Goal: Entertainment & Leisure: Consume media (video, audio)

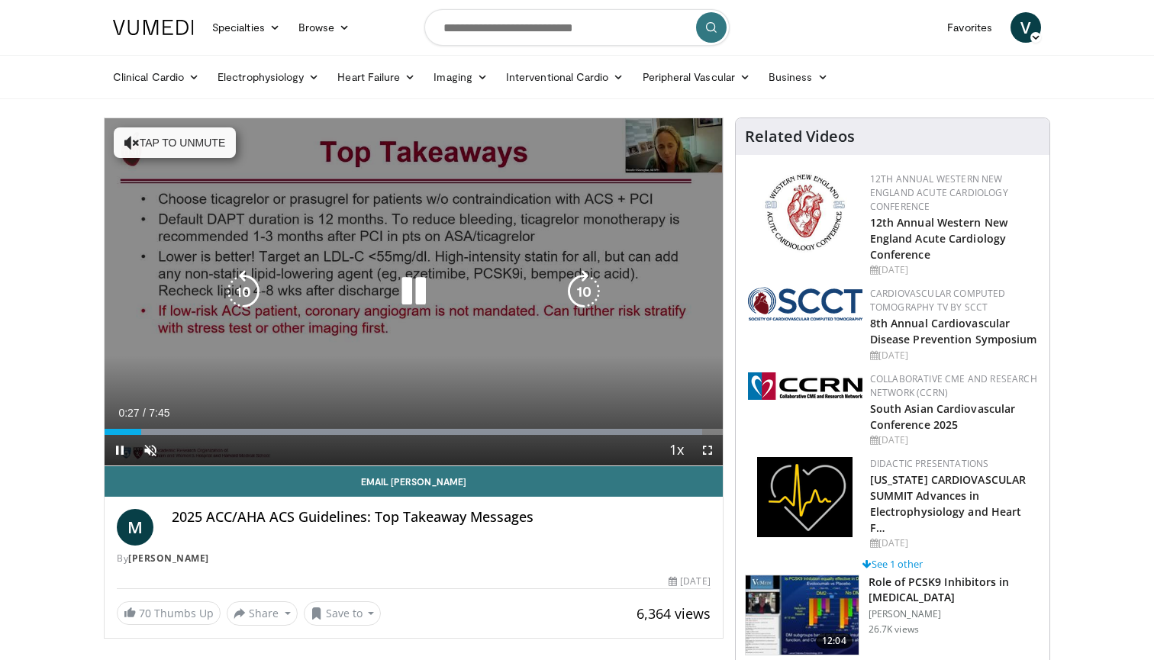
click at [416, 296] on icon "Video Player" at bounding box center [413, 291] width 43 height 43
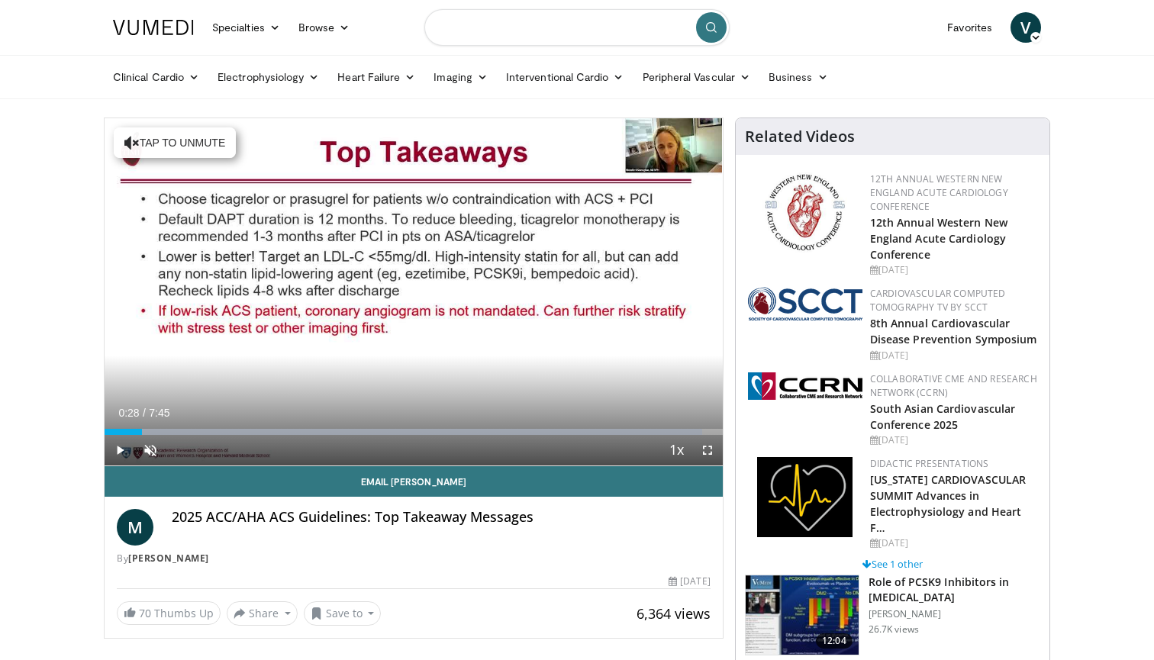
click at [506, 21] on input "Search topics, interventions" at bounding box center [576, 27] width 305 height 37
type input "**********"
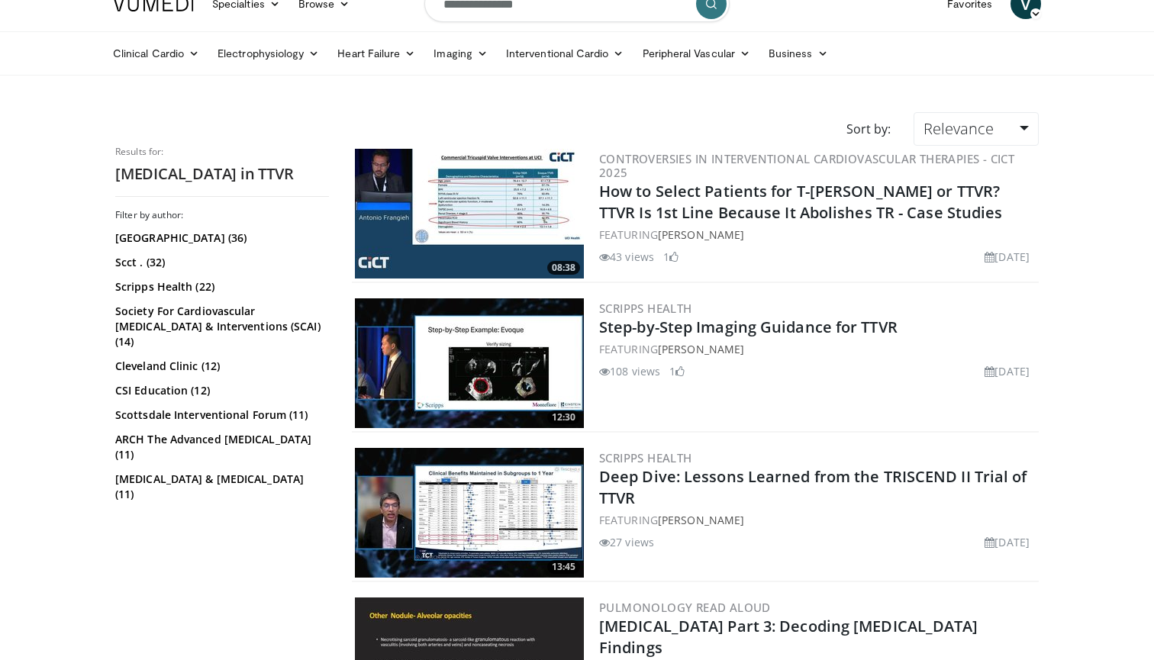
scroll to position [27, 0]
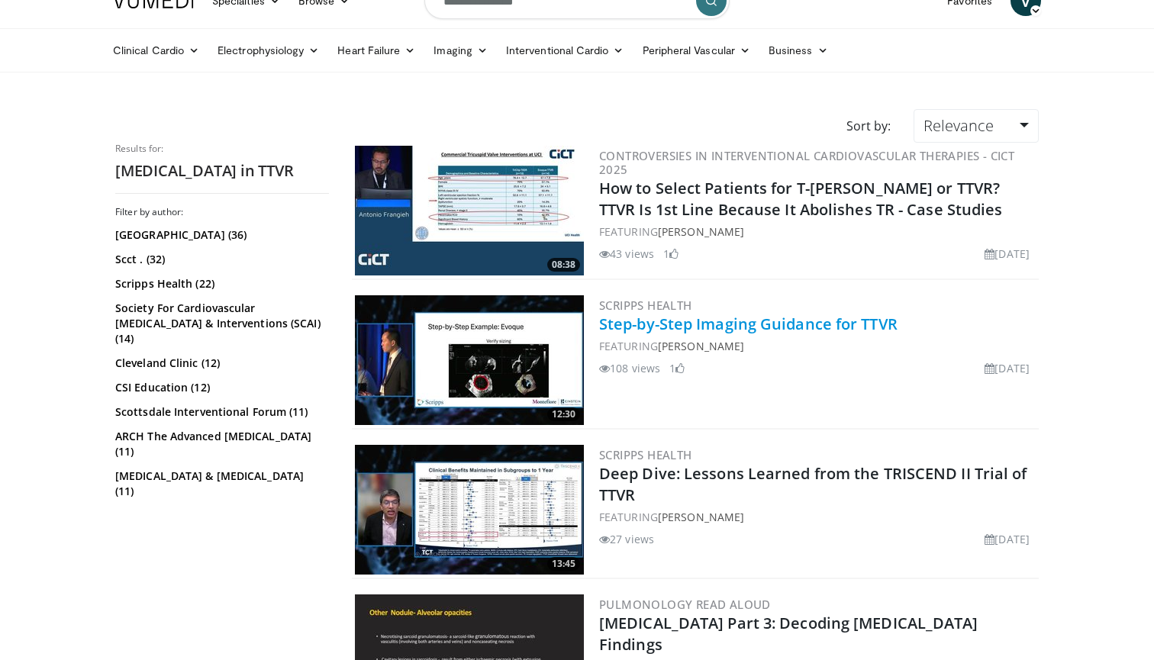
click at [760, 328] on link "Step-by-Step Imaging Guidance for TTVR" at bounding box center [748, 324] width 298 height 21
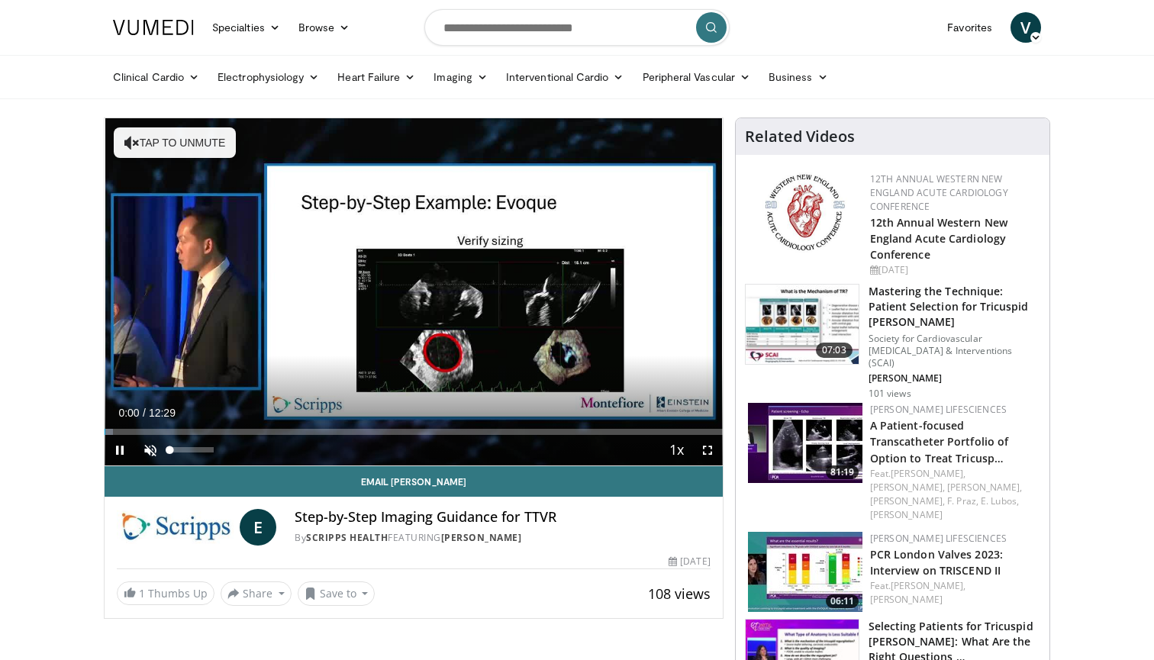
click at [154, 453] on span "Video Player" at bounding box center [150, 450] width 31 height 31
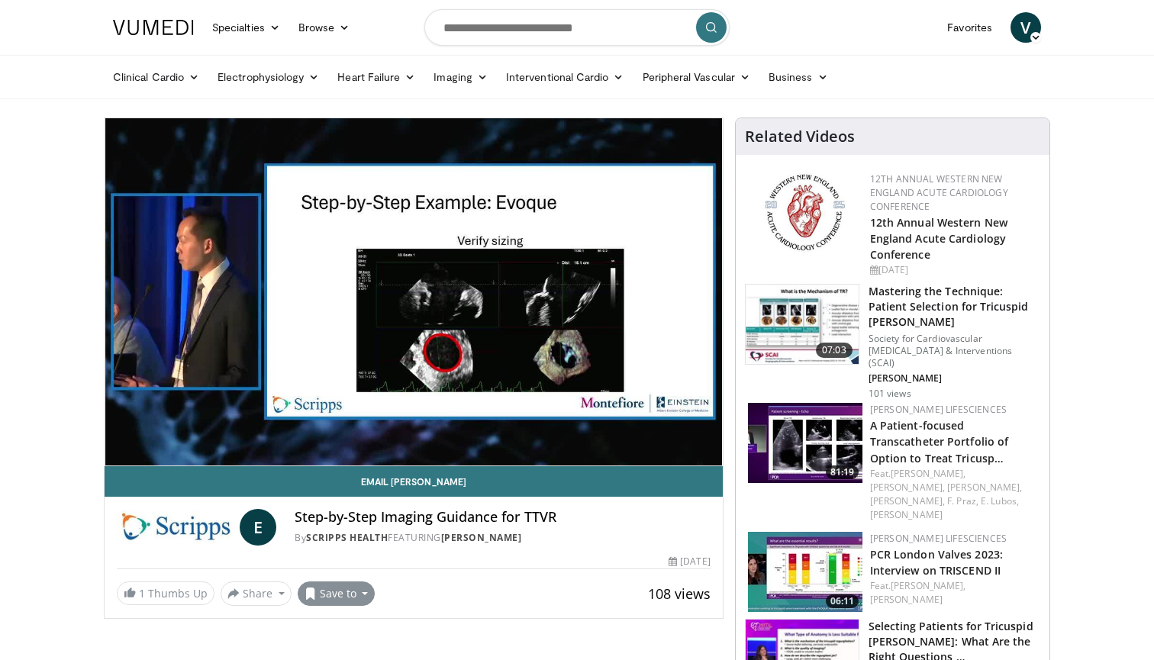
click at [346, 582] on button "Save to" at bounding box center [337, 594] width 78 height 24
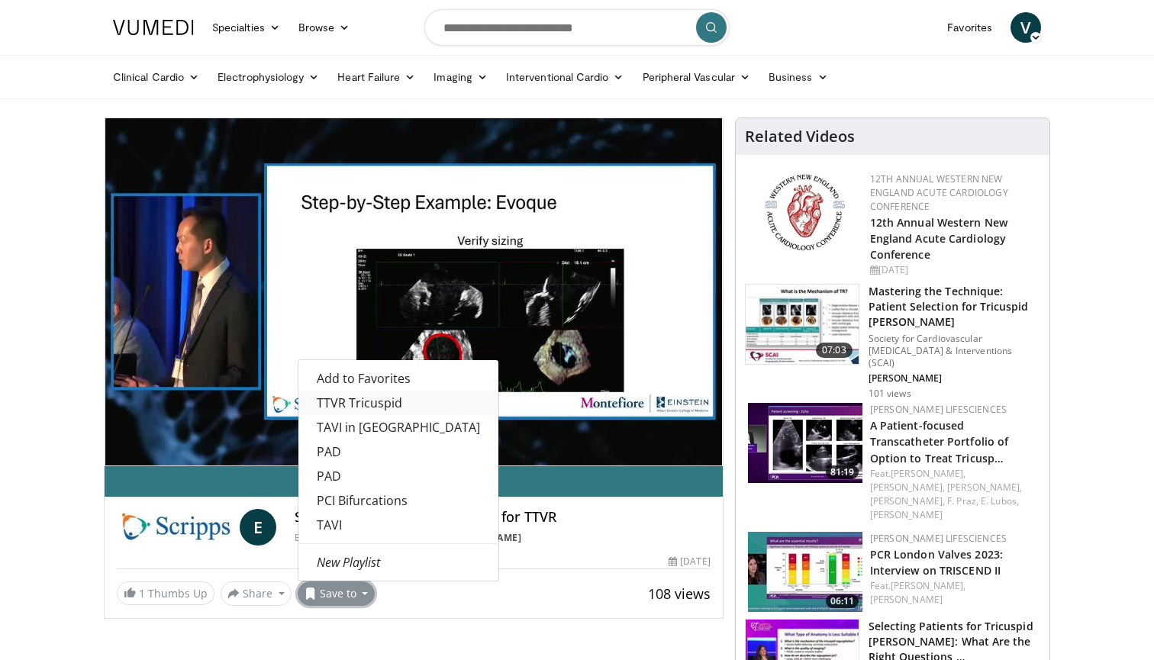
click at [369, 404] on link "TTVR Tricuspid" at bounding box center [398, 403] width 200 height 24
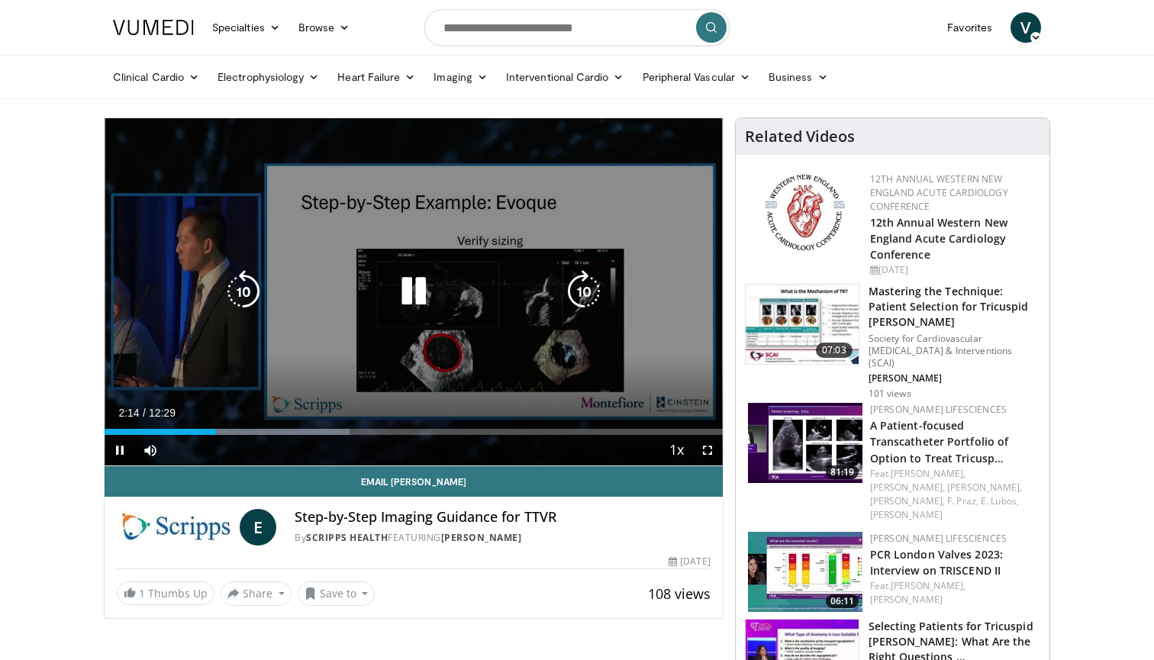
click at [411, 293] on icon "Video Player" at bounding box center [413, 291] width 43 height 43
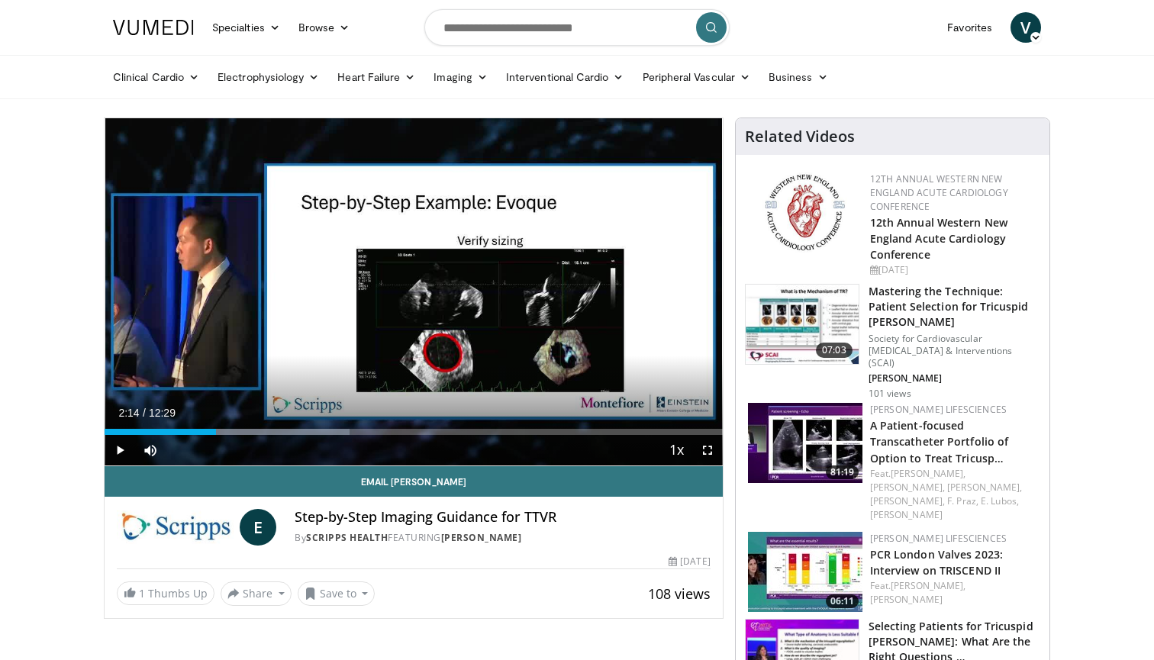
click at [710, 448] on span "Video Player" at bounding box center [707, 450] width 31 height 31
click at [115, 455] on span "Video Player" at bounding box center [120, 450] width 31 height 31
click at [118, 450] on span "Video Player" at bounding box center [120, 450] width 31 height 31
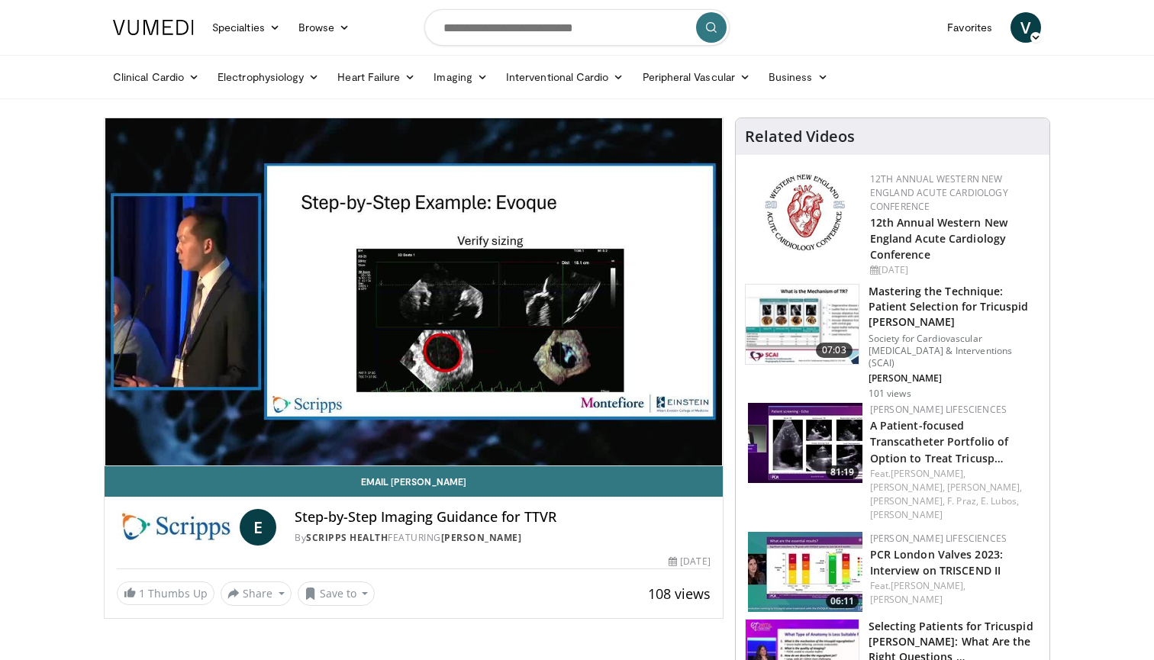
click at [118, 450] on video-js "**********" at bounding box center [414, 292] width 618 height 348
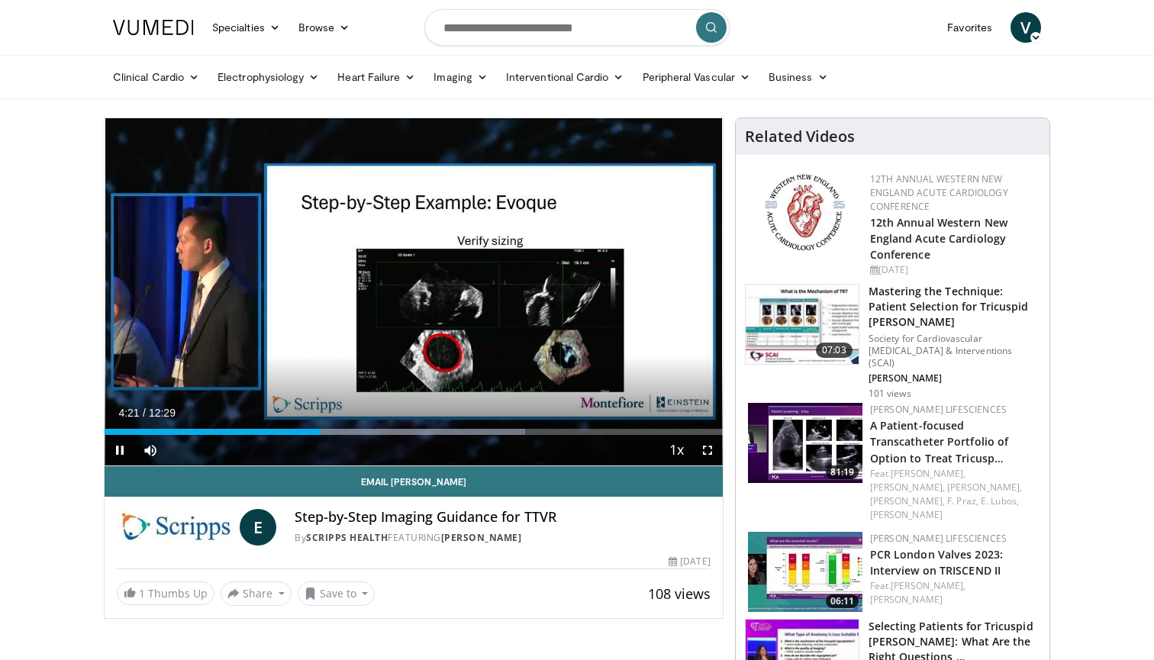
click at [124, 456] on span "Video Player" at bounding box center [120, 450] width 31 height 31
click at [118, 447] on span "Video Player" at bounding box center [120, 450] width 31 height 31
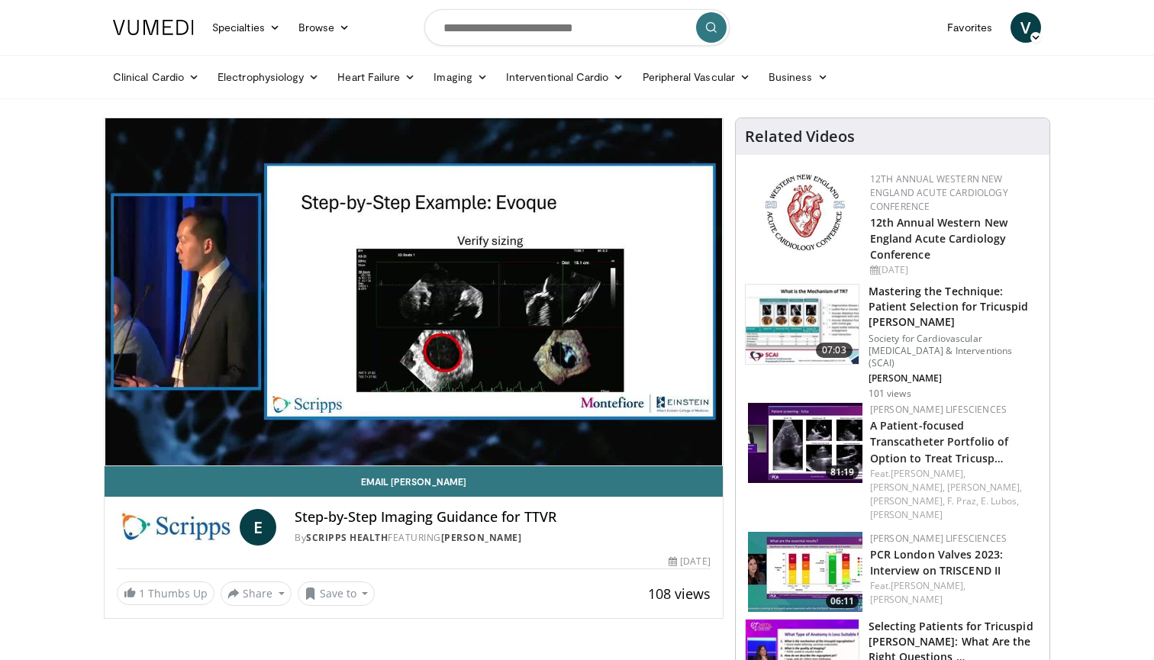
click at [118, 450] on video-js "**********" at bounding box center [414, 292] width 618 height 348
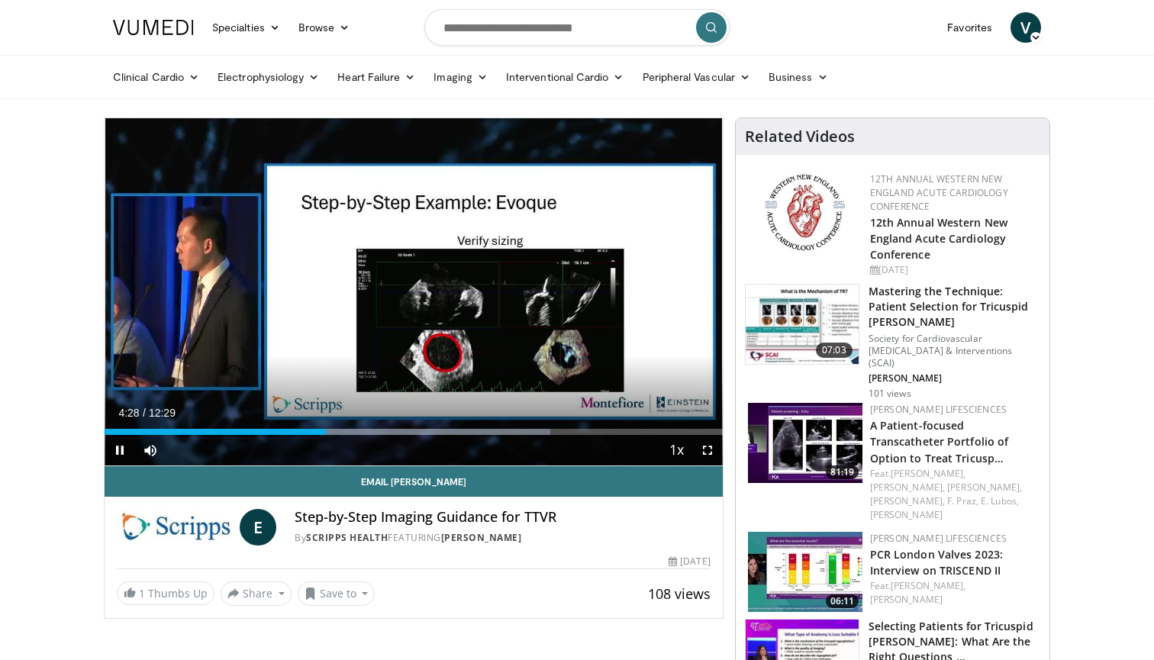
click at [114, 451] on span "Video Player" at bounding box center [120, 450] width 31 height 31
click at [120, 451] on span "Video Player" at bounding box center [120, 450] width 31 height 31
click at [121, 454] on span "Video Player" at bounding box center [120, 450] width 31 height 31
click at [123, 449] on span "Video Player" at bounding box center [120, 450] width 31 height 31
click at [121, 449] on span "Video Player" at bounding box center [120, 450] width 31 height 31
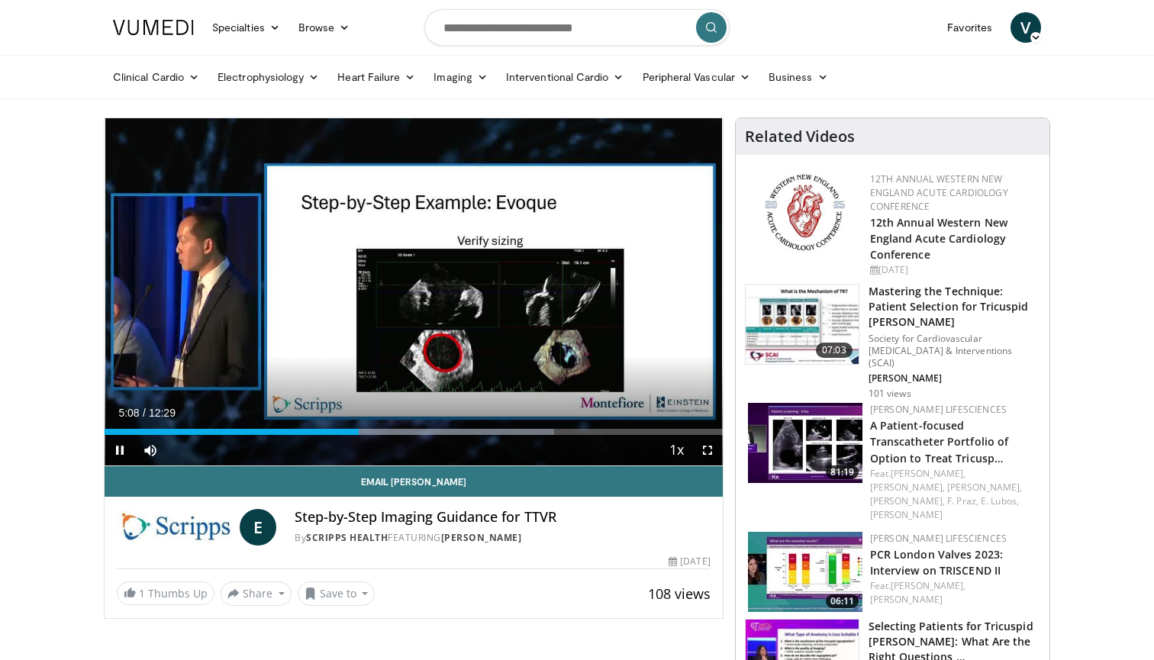
click at [120, 445] on span "Video Player" at bounding box center [120, 450] width 31 height 31
click at [121, 451] on span "Video Player" at bounding box center [120, 450] width 31 height 31
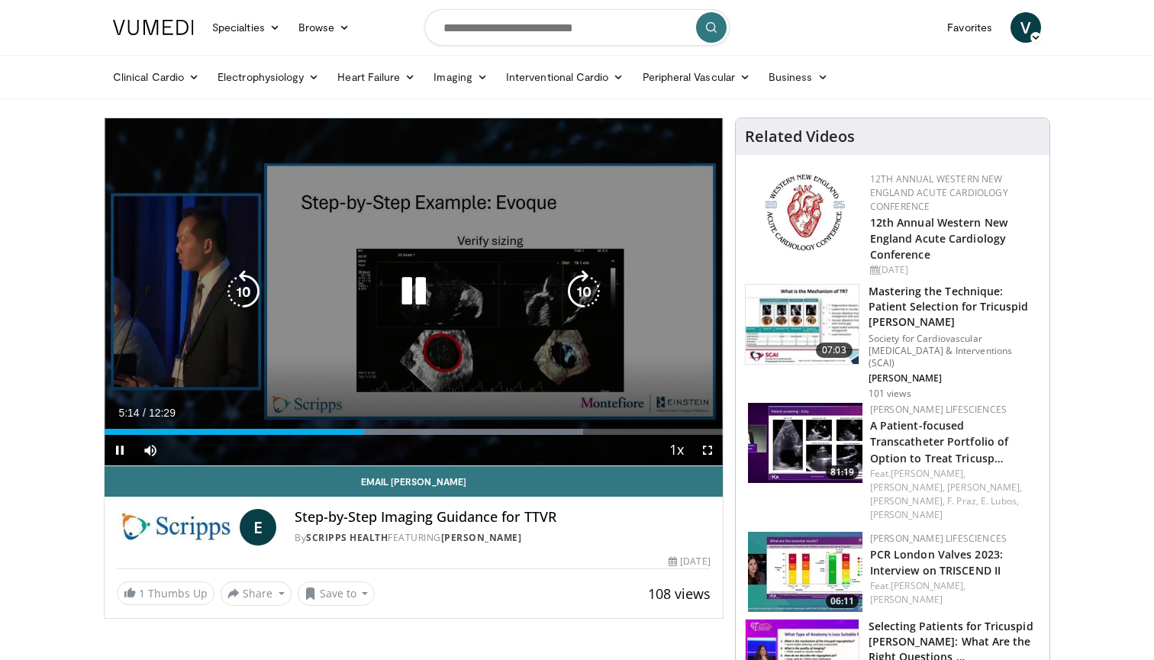
click at [241, 286] on icon "Video Player" at bounding box center [243, 291] width 43 height 43
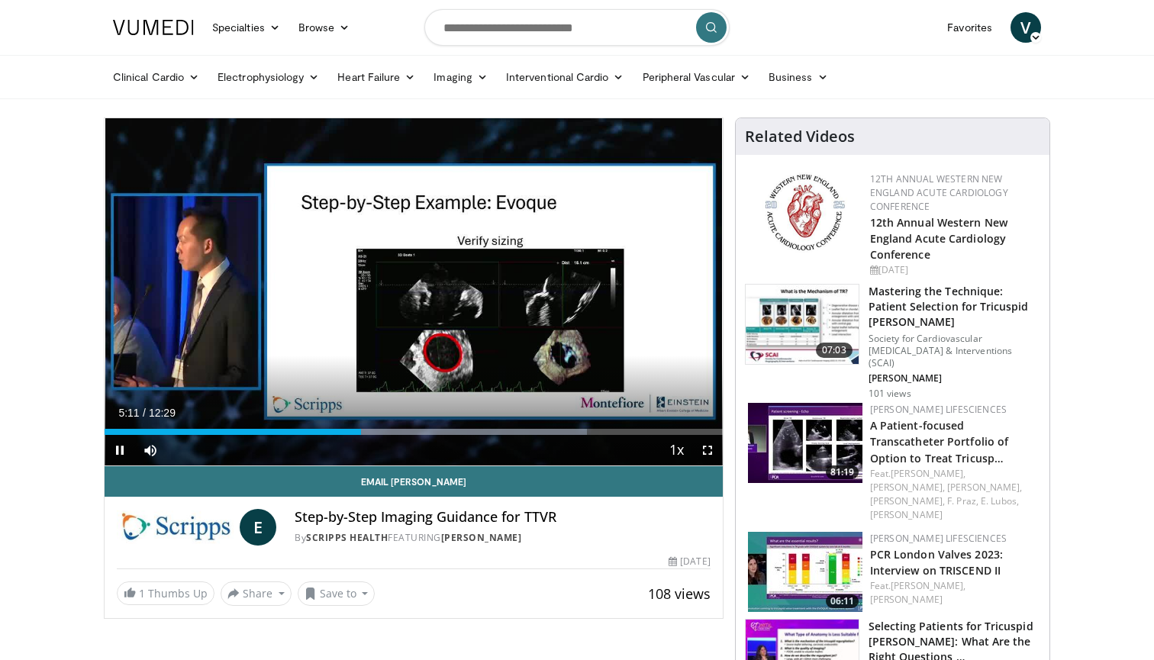
click at [124, 450] on span "Video Player" at bounding box center [120, 450] width 31 height 31
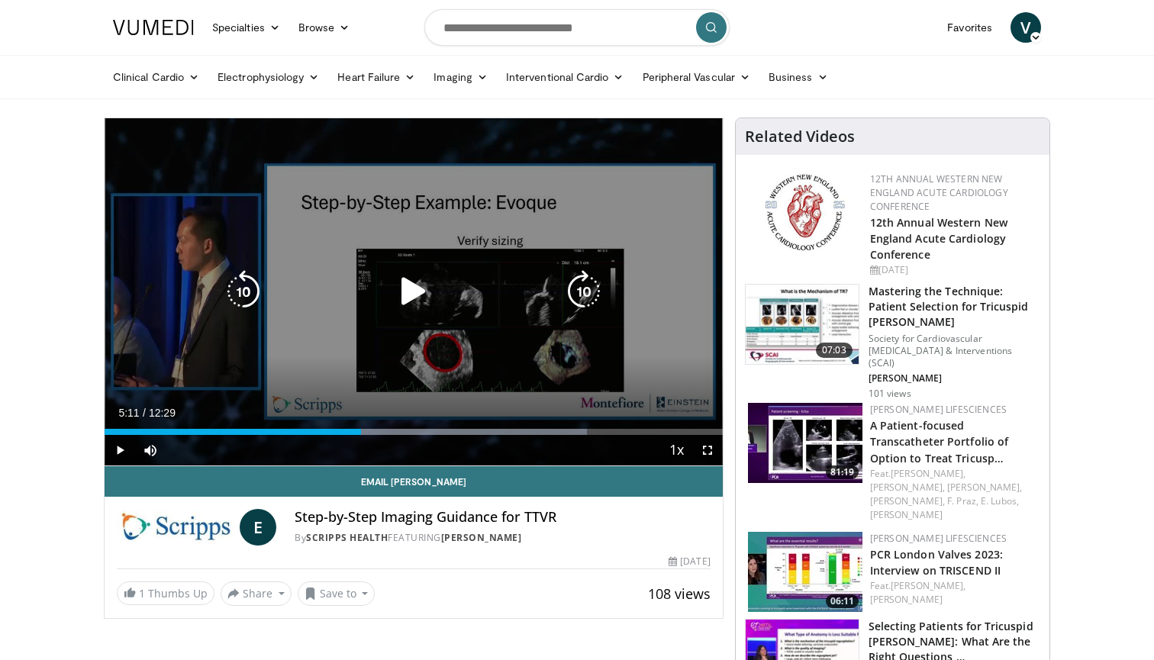
click at [252, 289] on icon "Video Player" at bounding box center [243, 291] width 43 height 43
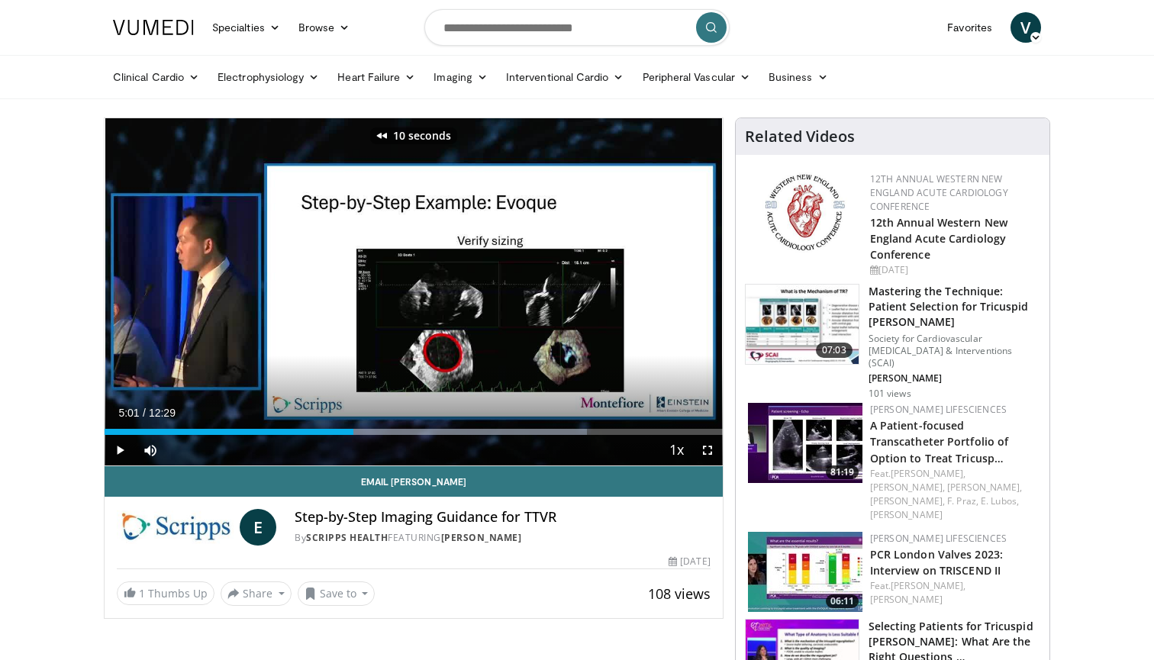
click at [118, 455] on span "Video Player" at bounding box center [120, 450] width 31 height 31
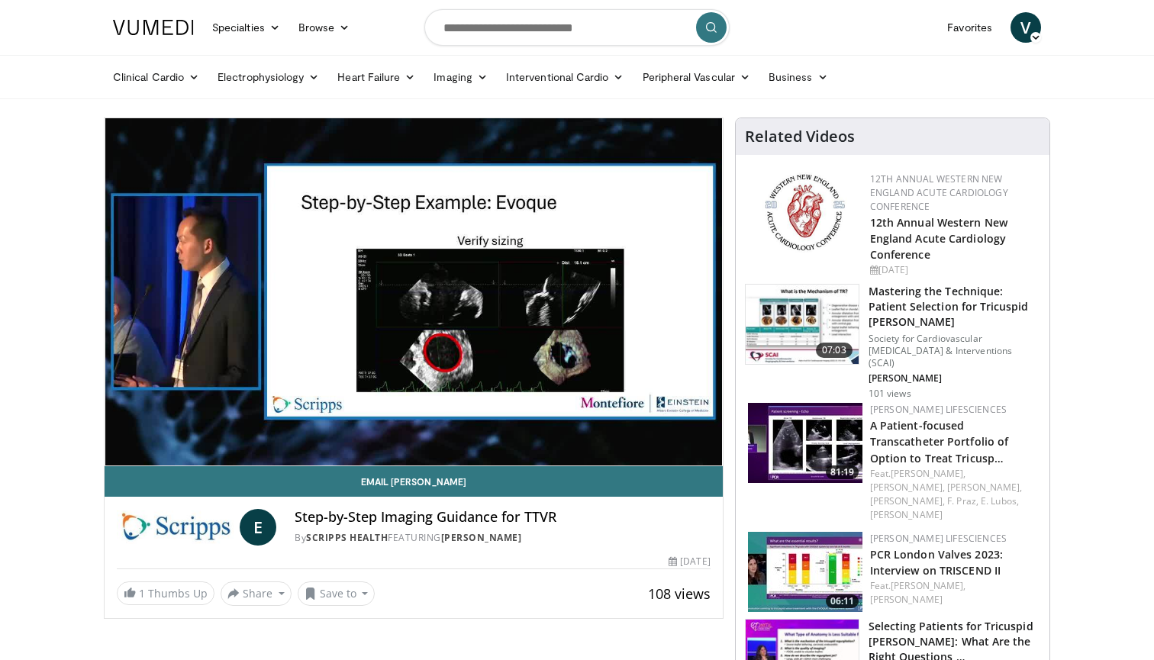
click at [123, 450] on video-js "**********" at bounding box center [414, 292] width 618 height 348
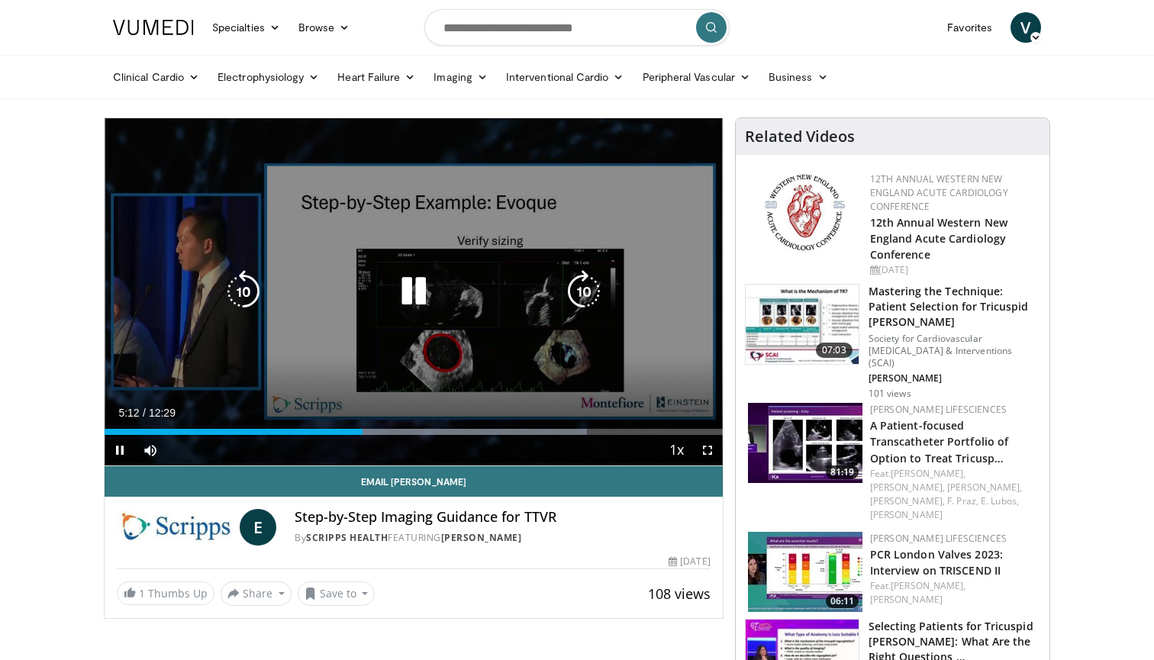
click at [234, 308] on icon "Video Player" at bounding box center [243, 291] width 43 height 43
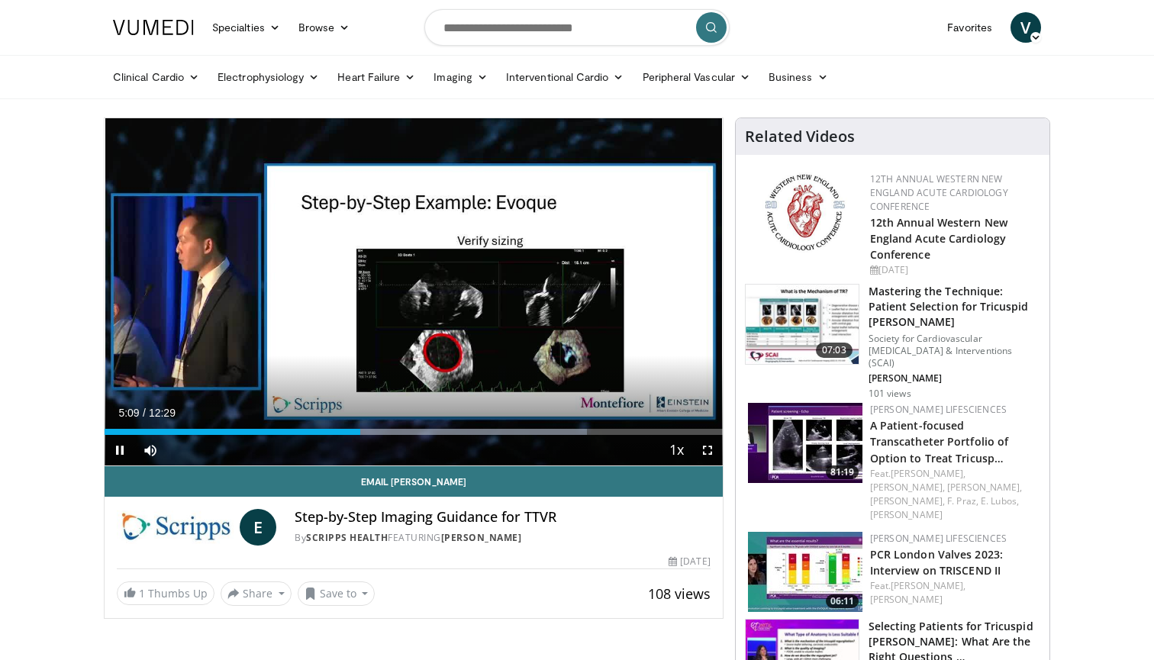
click at [124, 448] on span "Video Player" at bounding box center [120, 450] width 31 height 31
click at [116, 443] on span "Video Player" at bounding box center [120, 450] width 31 height 31
click at [119, 453] on span "Video Player" at bounding box center [120, 450] width 31 height 31
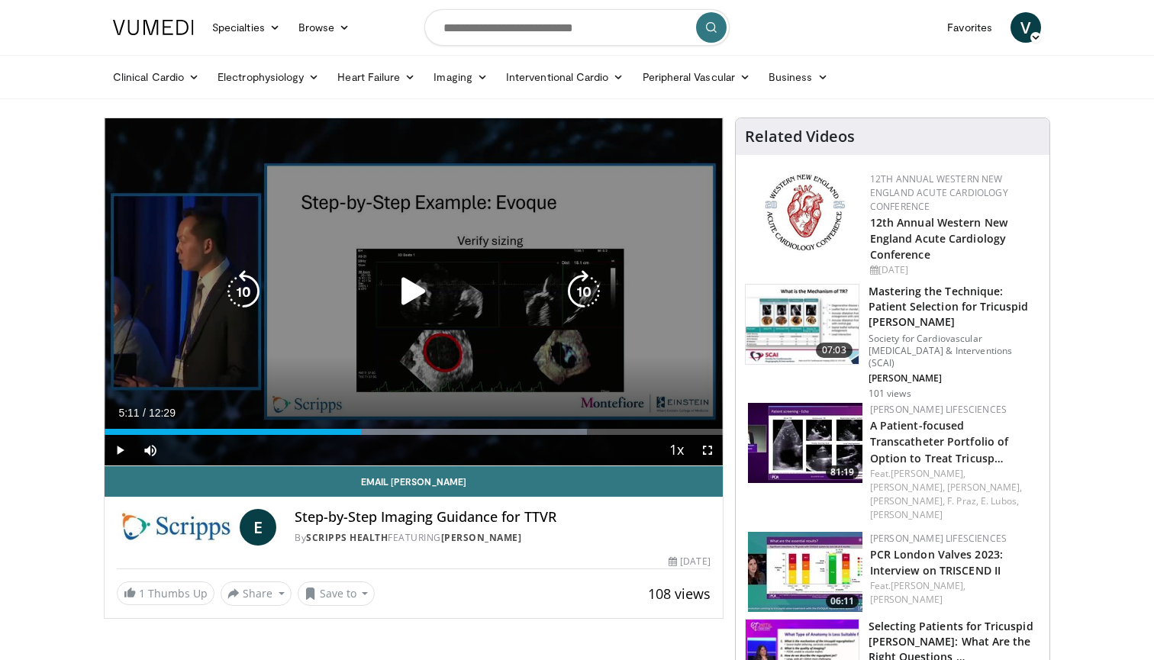
click at [258, 297] on icon "Video Player" at bounding box center [243, 291] width 43 height 43
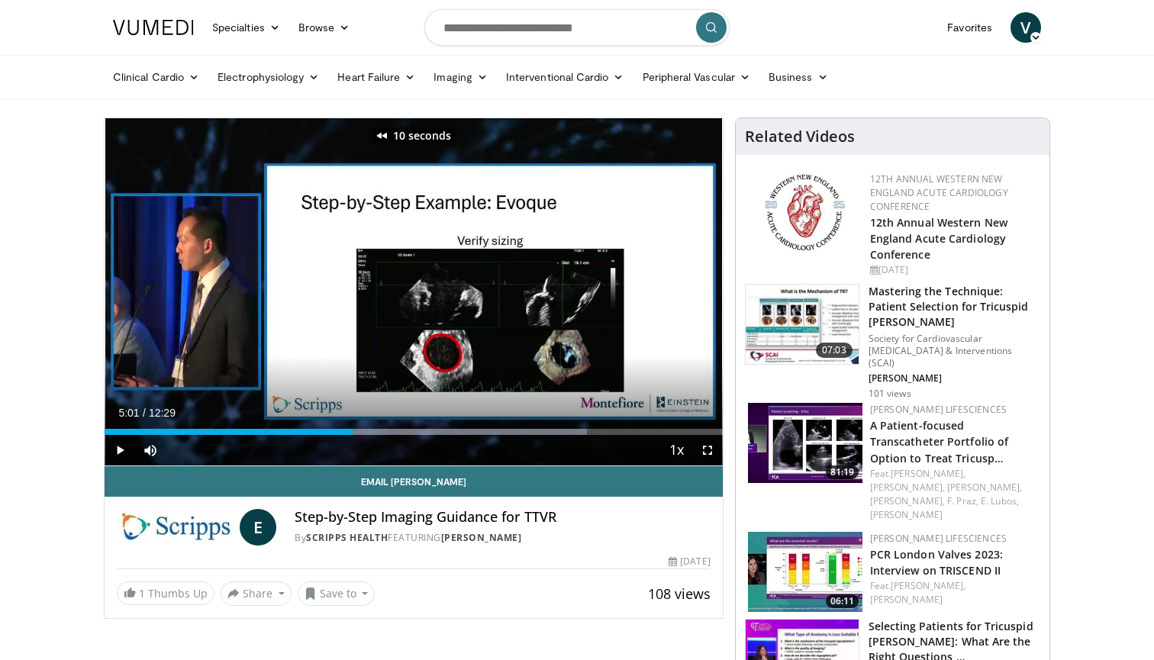
click at [121, 450] on span "Video Player" at bounding box center [120, 450] width 31 height 31
click at [124, 454] on span "Video Player" at bounding box center [120, 450] width 31 height 31
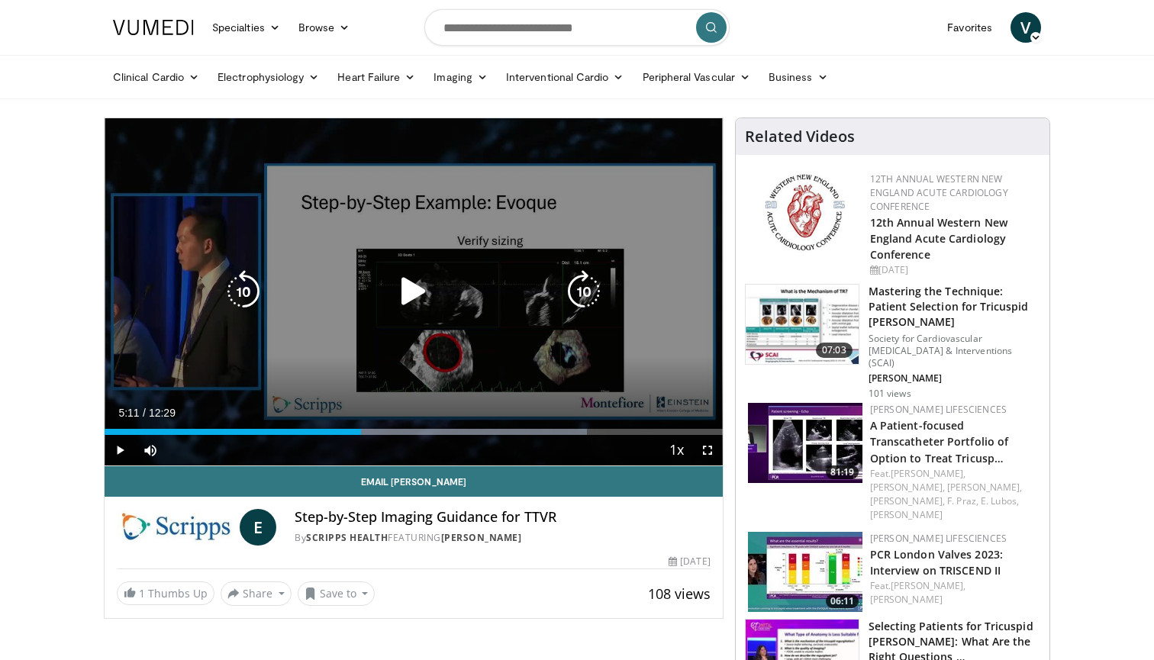
click at [244, 302] on icon "Video Player" at bounding box center [243, 291] width 43 height 43
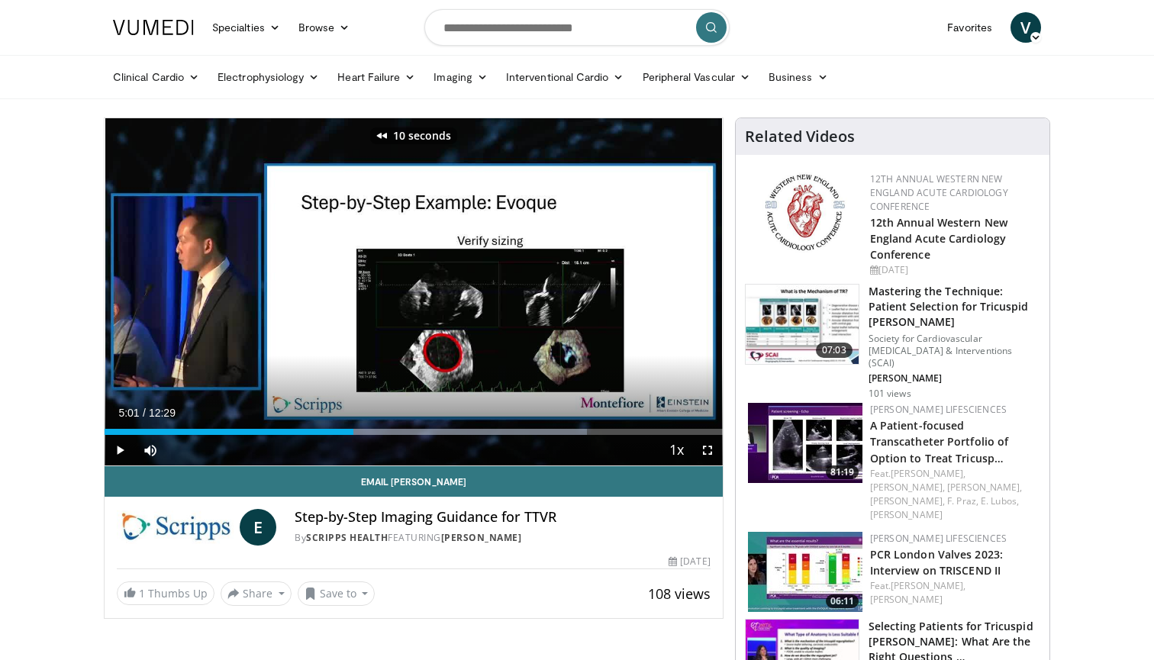
click at [124, 447] on span "Video Player" at bounding box center [120, 450] width 31 height 31
click at [121, 453] on span "Video Player" at bounding box center [120, 450] width 31 height 31
click at [116, 457] on span "Video Player" at bounding box center [120, 450] width 31 height 31
click at [114, 449] on span "Video Player" at bounding box center [120, 450] width 31 height 31
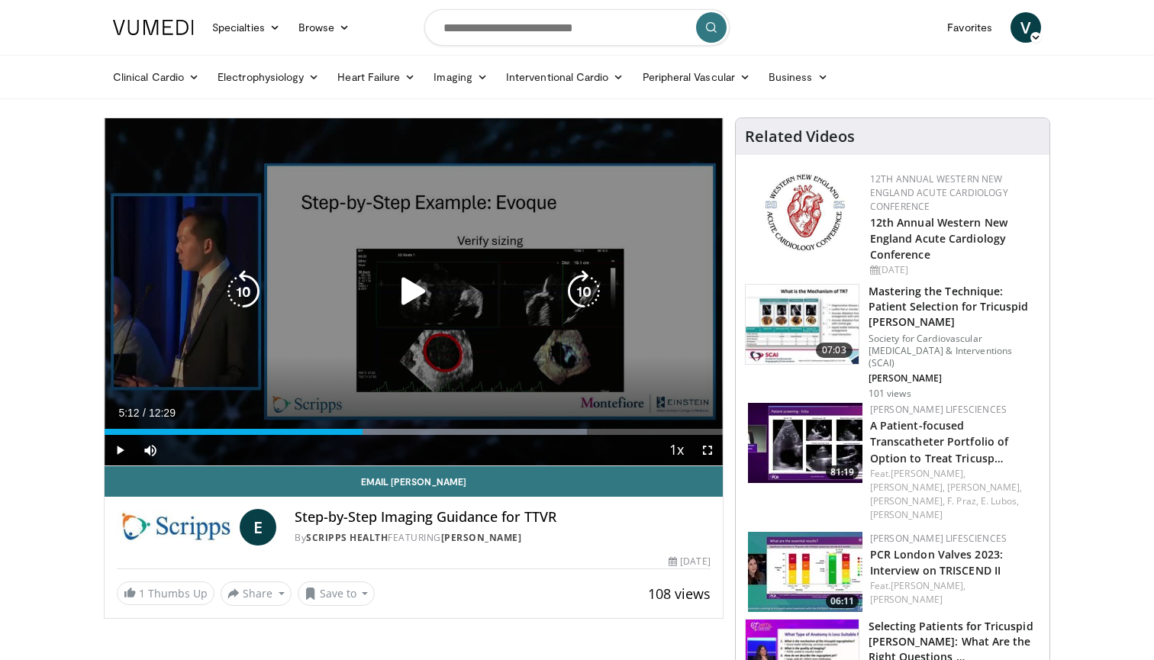
click at [423, 288] on icon "Video Player" at bounding box center [413, 291] width 43 height 43
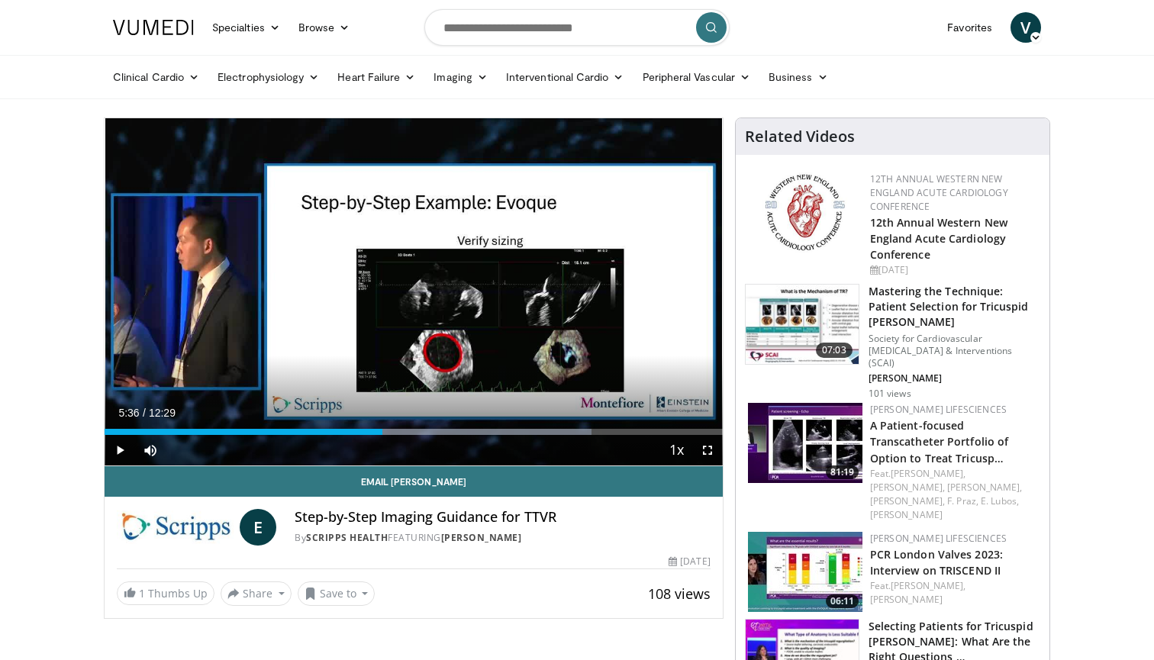
click at [705, 450] on span "Video Player" at bounding box center [707, 450] width 31 height 31
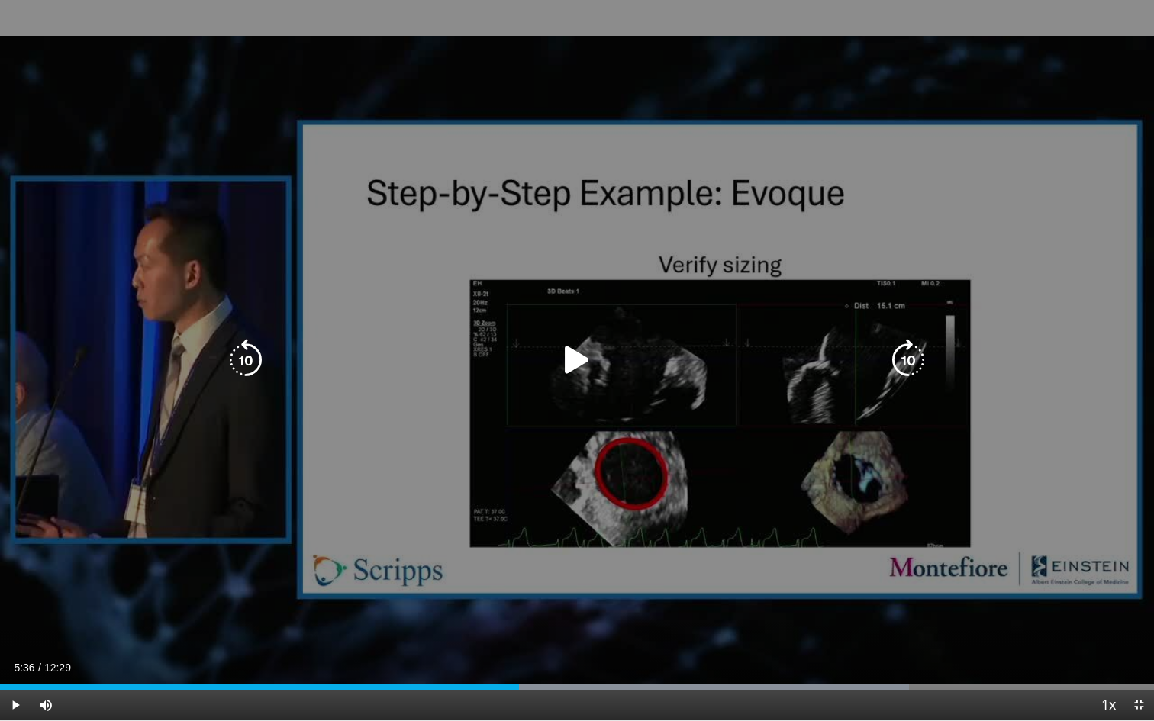
click at [563, 349] on icon "Video Player" at bounding box center [577, 360] width 43 height 43
click at [572, 363] on icon "Video Player" at bounding box center [577, 360] width 43 height 43
click at [569, 362] on icon "Video Player" at bounding box center [577, 360] width 43 height 43
click at [569, 367] on icon "Video Player" at bounding box center [577, 360] width 43 height 43
click at [577, 353] on icon "Video Player" at bounding box center [577, 360] width 43 height 43
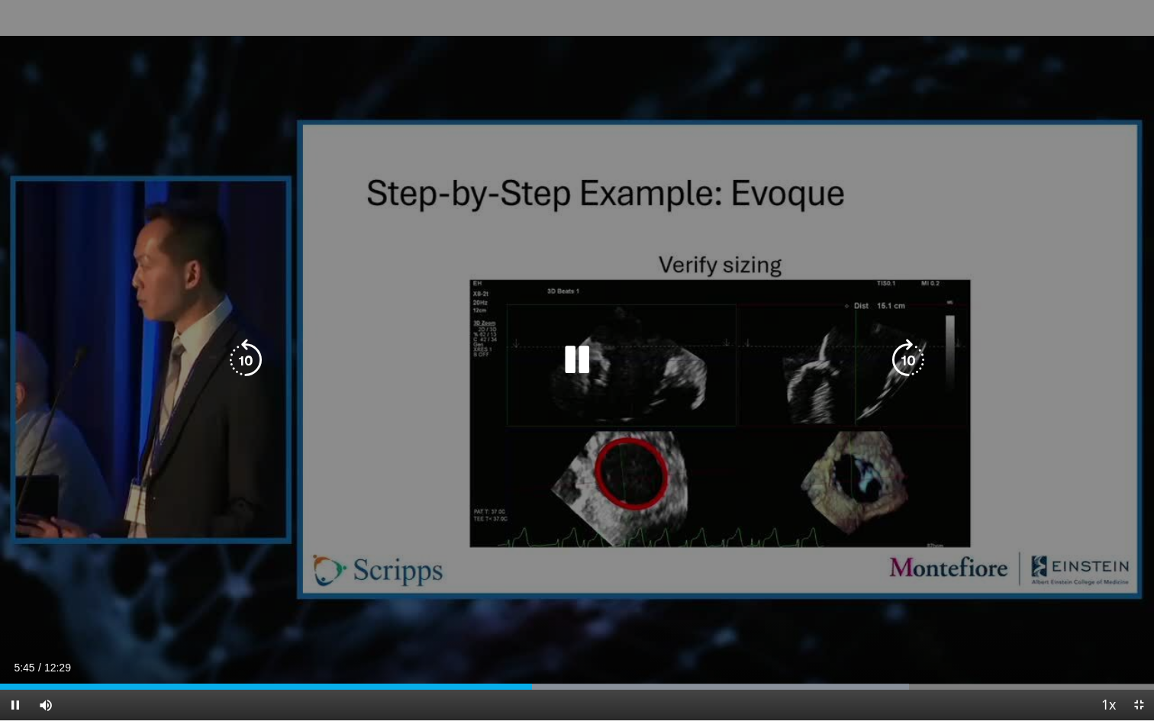
click at [577, 367] on icon "Video Player" at bounding box center [577, 360] width 43 height 43
click at [253, 367] on icon "Video Player" at bounding box center [245, 360] width 43 height 43
click at [582, 377] on icon "Video Player" at bounding box center [577, 360] width 43 height 43
click at [582, 361] on icon "Video Player" at bounding box center [577, 360] width 43 height 43
click at [576, 348] on icon "Video Player" at bounding box center [577, 360] width 43 height 43
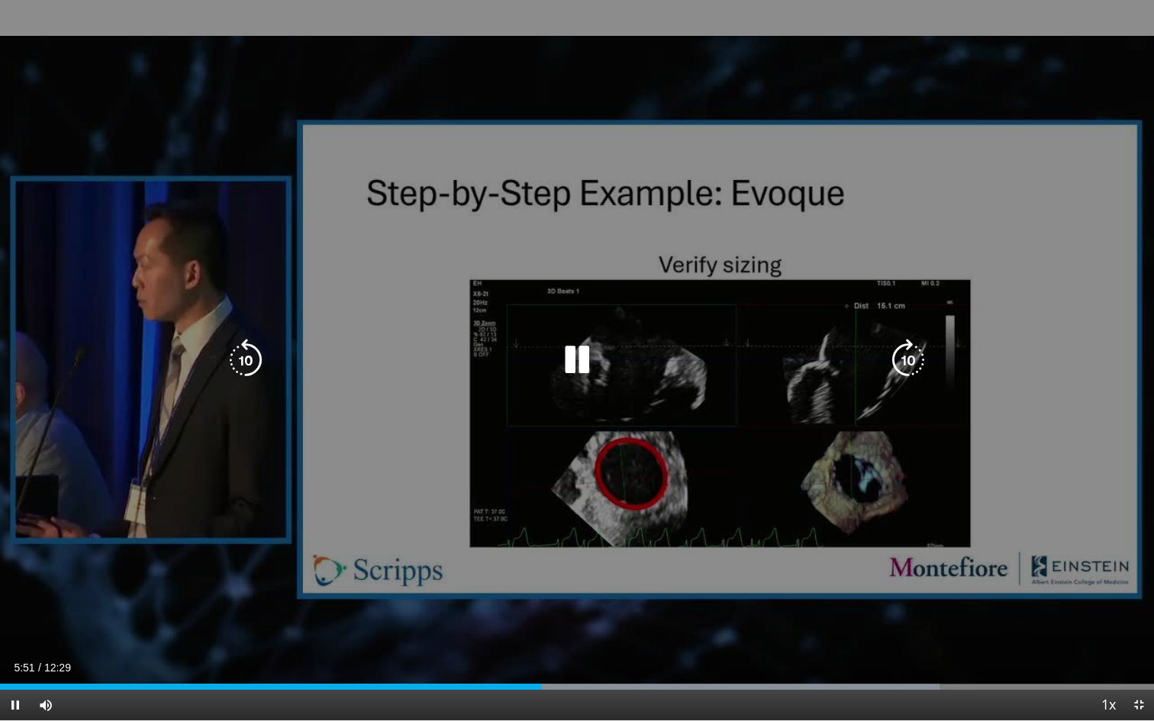
click at [577, 356] on icon "Video Player" at bounding box center [577, 360] width 43 height 43
click at [581, 357] on icon "Video Player" at bounding box center [577, 360] width 43 height 43
click at [589, 370] on icon "Video Player" at bounding box center [577, 360] width 43 height 43
click at [566, 361] on icon "Video Player" at bounding box center [577, 360] width 43 height 43
click at [569, 361] on icon "Video Player" at bounding box center [577, 360] width 43 height 43
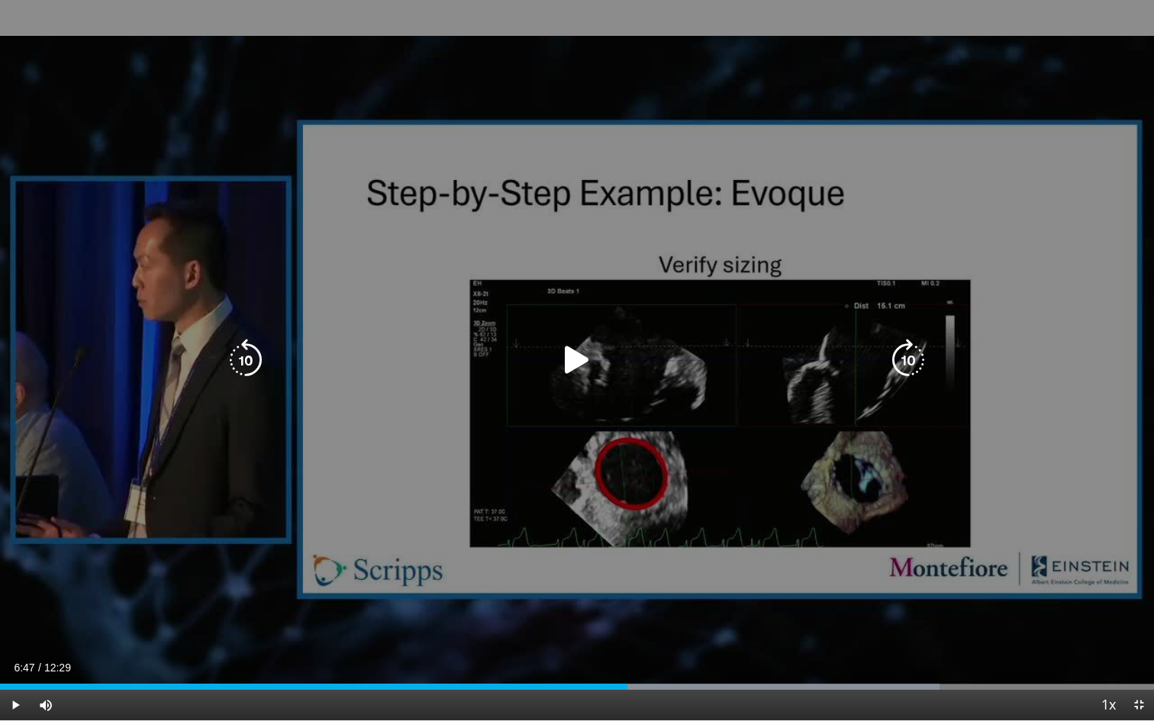
click at [253, 354] on icon "Video Player" at bounding box center [245, 360] width 43 height 43
click at [250, 358] on icon "Video Player" at bounding box center [245, 360] width 43 height 43
click at [576, 354] on icon "Video Player" at bounding box center [577, 360] width 43 height 43
click at [246, 359] on icon "Video Player" at bounding box center [245, 360] width 43 height 43
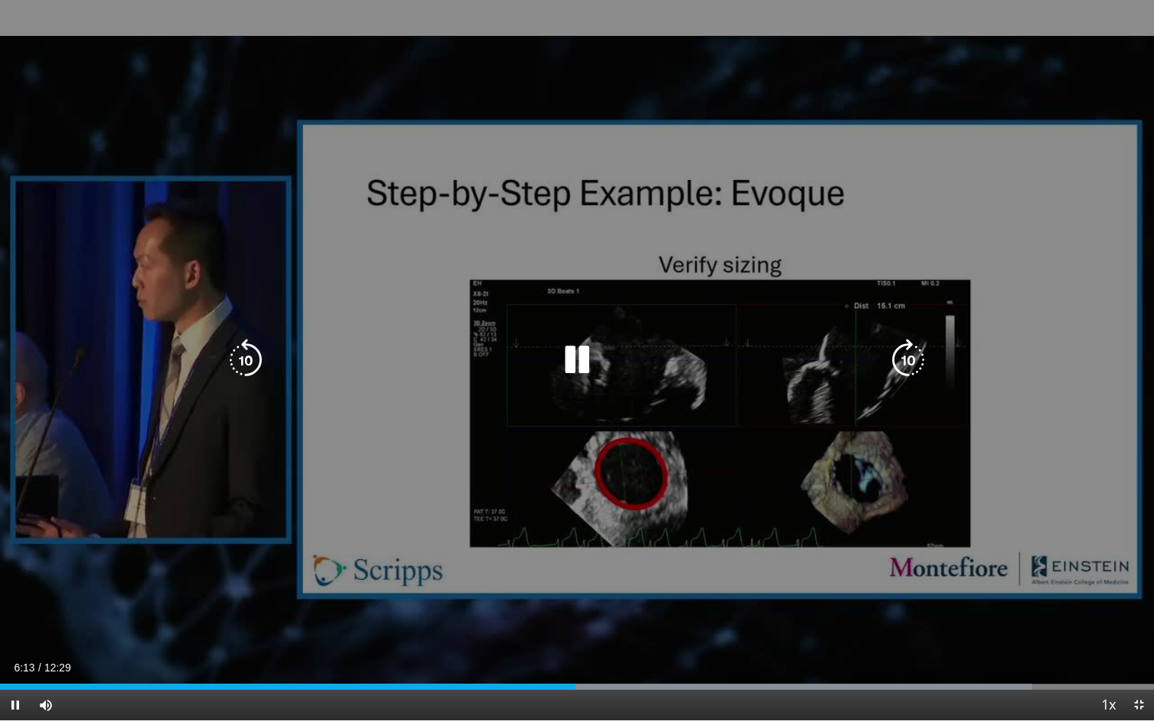
click at [580, 364] on icon "Video Player" at bounding box center [577, 360] width 43 height 43
click at [578, 361] on icon "Video Player" at bounding box center [577, 360] width 43 height 43
click at [575, 363] on icon "Video Player" at bounding box center [577, 360] width 43 height 43
click at [225, 360] on icon "Video Player" at bounding box center [245, 360] width 43 height 43
click at [244, 360] on icon "Video Player" at bounding box center [245, 360] width 43 height 43
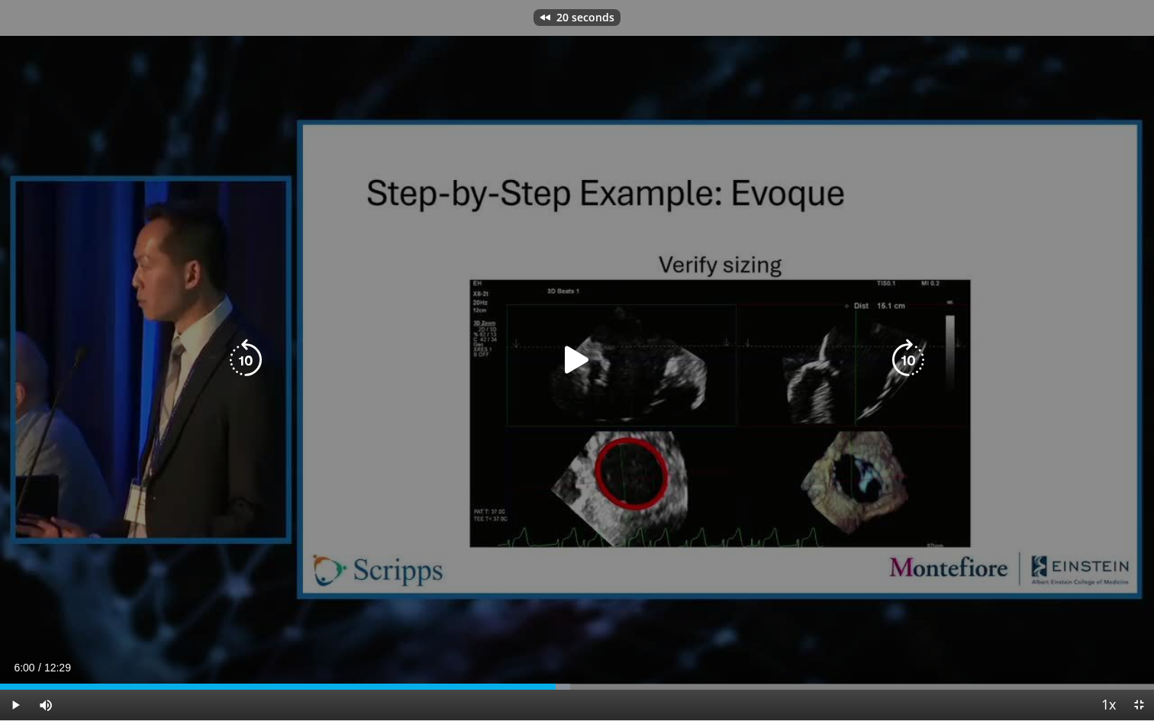
click at [576, 361] on icon "Video Player" at bounding box center [577, 360] width 43 height 43
click at [576, 364] on icon "Video Player" at bounding box center [577, 360] width 43 height 43
click at [576, 360] on icon "Video Player" at bounding box center [577, 360] width 43 height 43
click at [575, 362] on icon "Video Player" at bounding box center [577, 360] width 43 height 43
click at [550, 363] on div "Video Player" at bounding box center [577, 360] width 692 height 31
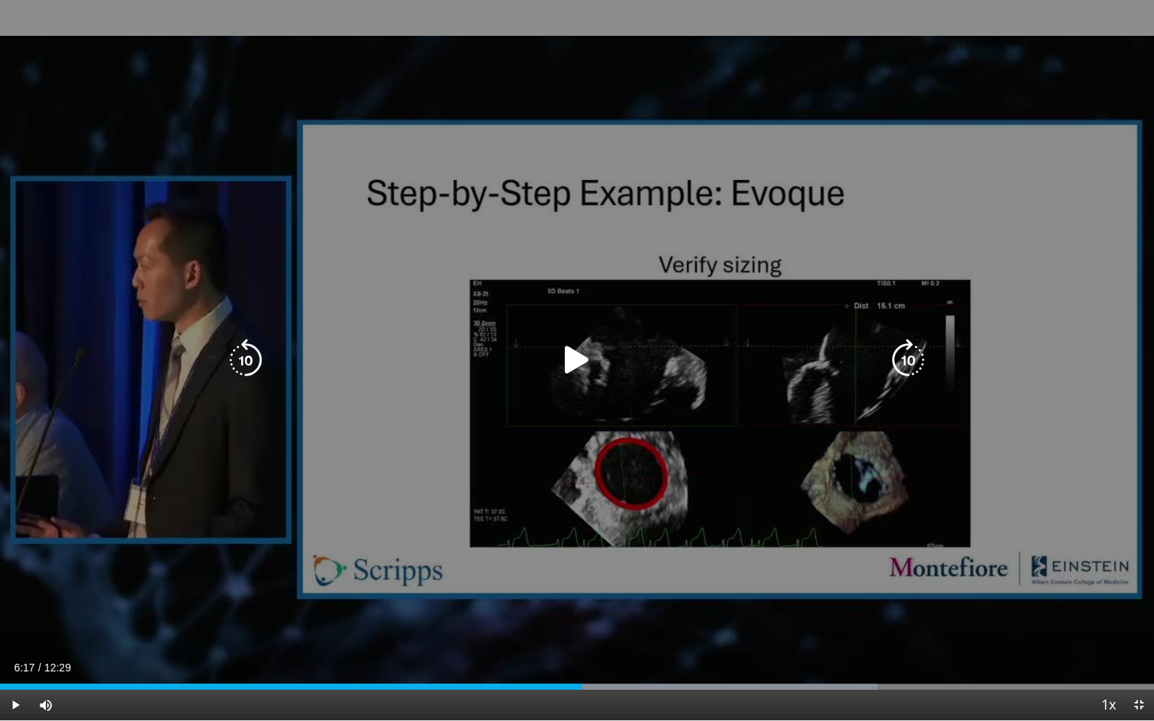
click at [575, 366] on icon "Video Player" at bounding box center [577, 360] width 43 height 43
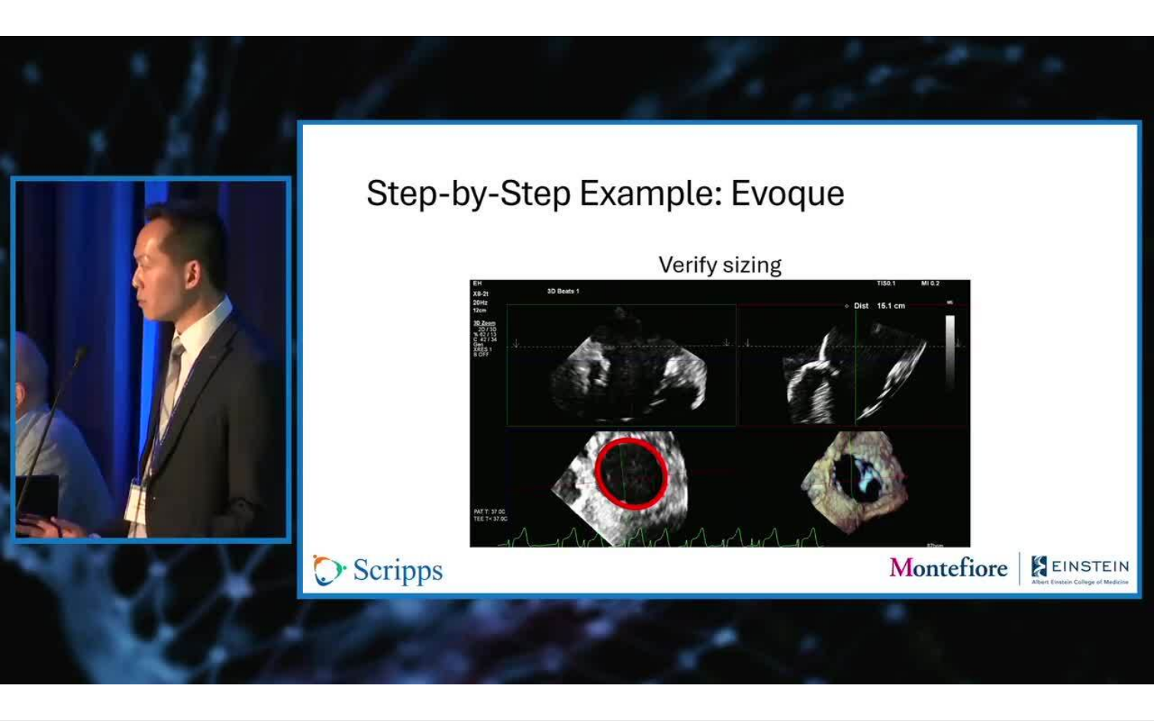
click at [578, 360] on div "20 seconds Tap to unmute" at bounding box center [577, 360] width 1154 height 721
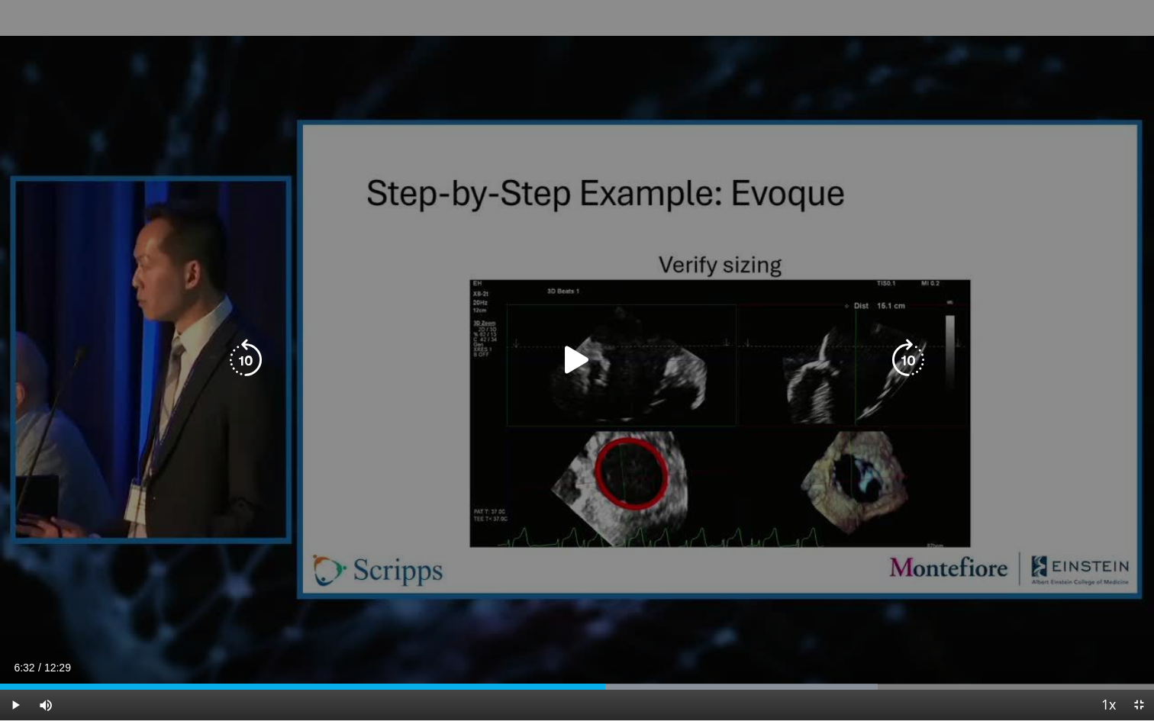
click at [571, 360] on icon "Video Player" at bounding box center [577, 360] width 43 height 43
click at [579, 360] on icon "Video Player" at bounding box center [577, 360] width 43 height 43
click at [572, 360] on icon "Video Player" at bounding box center [577, 360] width 43 height 43
click at [579, 362] on icon "Video Player" at bounding box center [577, 360] width 43 height 43
click at [584, 359] on icon "Video Player" at bounding box center [577, 360] width 43 height 43
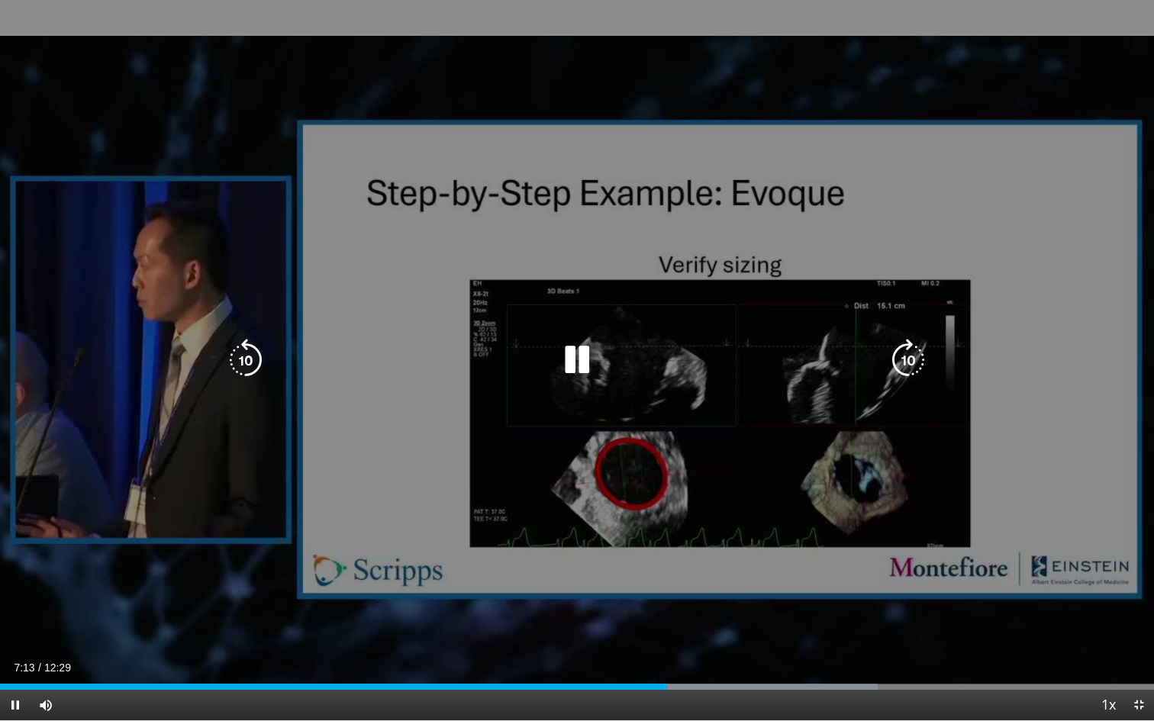
click at [584, 359] on icon "Video Player" at bounding box center [577, 360] width 43 height 43
click at [579, 366] on icon "Video Player" at bounding box center [577, 360] width 43 height 43
click at [578, 365] on icon "Video Player" at bounding box center [577, 360] width 43 height 43
click at [573, 358] on icon "Video Player" at bounding box center [577, 360] width 43 height 43
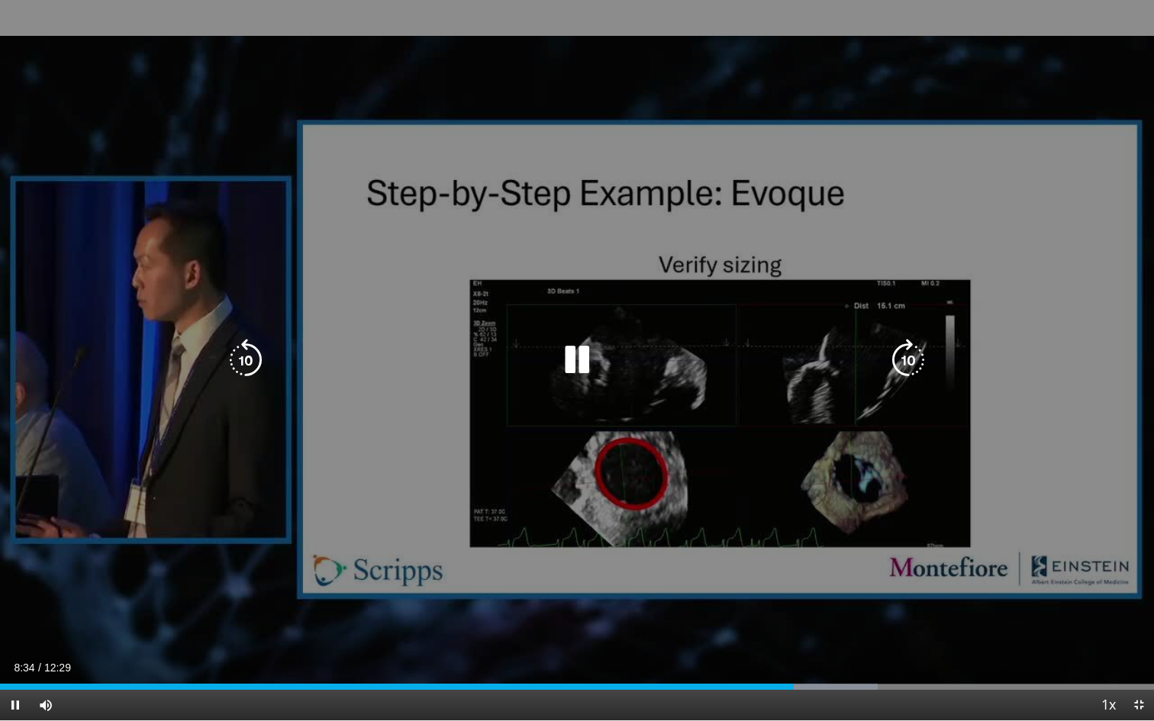
click at [574, 364] on icon "Video Player" at bounding box center [577, 360] width 43 height 43
click at [571, 357] on icon "Video Player" at bounding box center [577, 360] width 43 height 43
click at [576, 354] on icon "Video Player" at bounding box center [577, 360] width 43 height 43
click at [581, 366] on icon "Video Player" at bounding box center [577, 360] width 43 height 43
click at [582, 363] on icon "Video Player" at bounding box center [577, 360] width 43 height 43
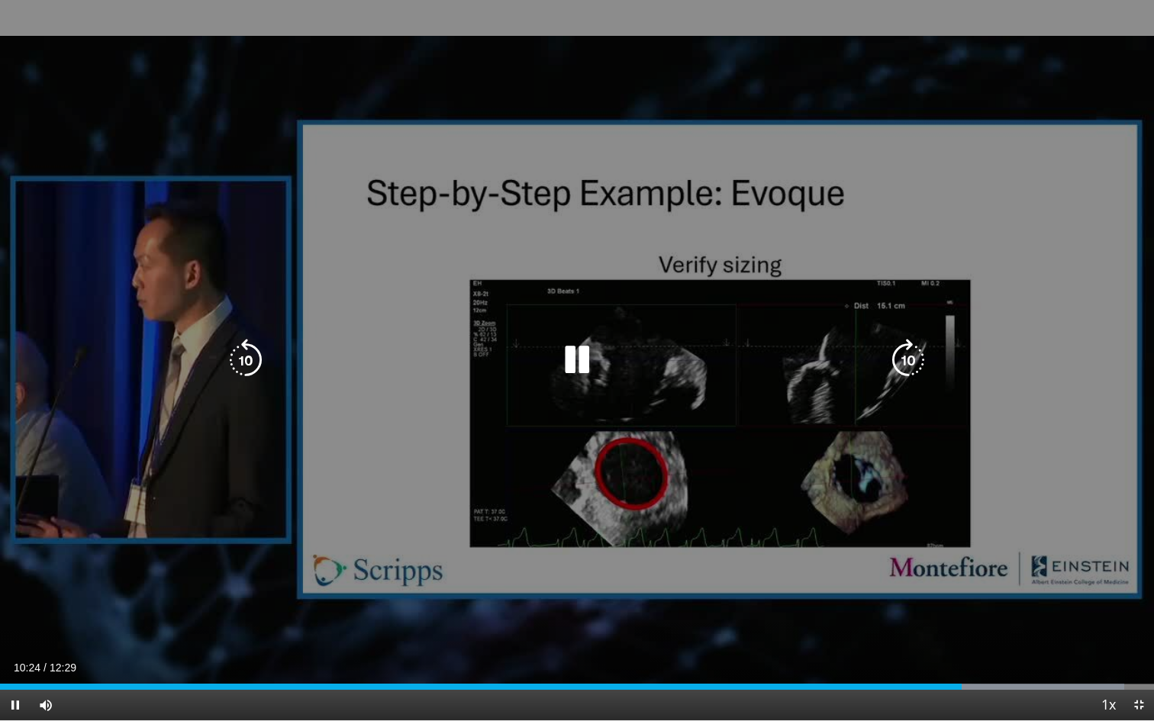
click at [248, 360] on icon "Video Player" at bounding box center [245, 360] width 43 height 43
click at [252, 365] on icon "Video Player" at bounding box center [245, 360] width 43 height 43
click at [244, 364] on icon "Video Player" at bounding box center [245, 360] width 43 height 43
click at [556, 364] on icon "Video Player" at bounding box center [577, 360] width 43 height 43
click at [255, 355] on icon "Video Player" at bounding box center [245, 360] width 43 height 43
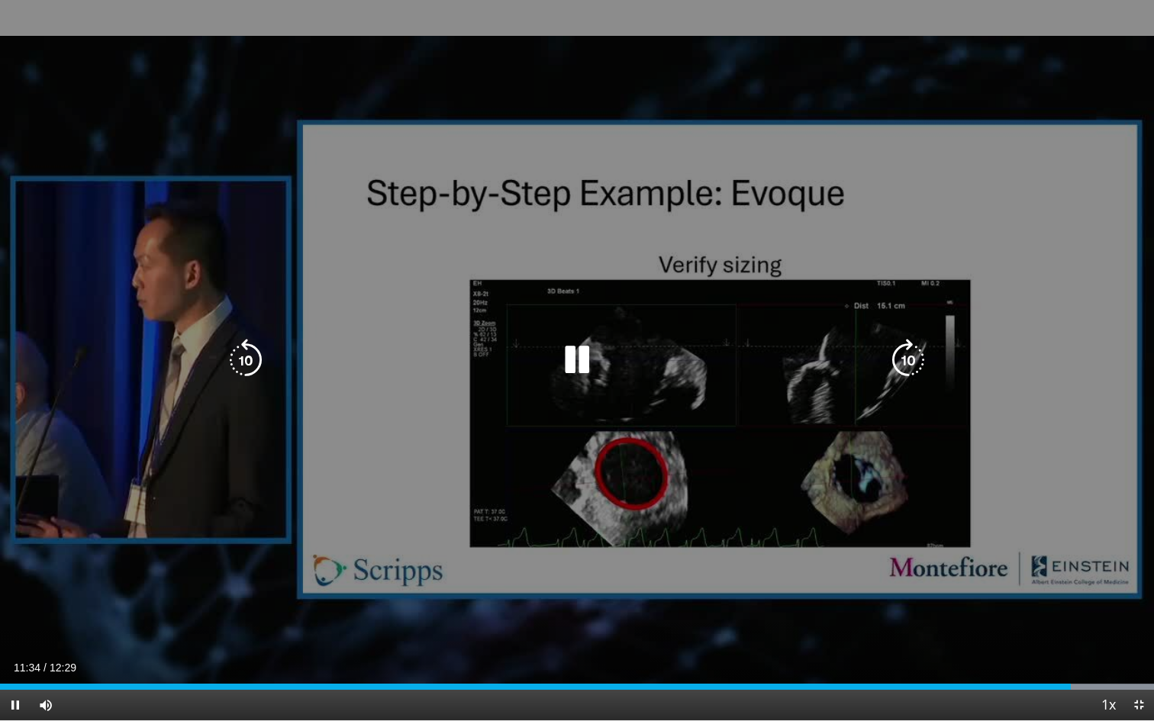
click at [243, 350] on icon "Video Player" at bounding box center [245, 360] width 43 height 43
click at [250, 365] on icon "Video Player" at bounding box center [245, 360] width 43 height 43
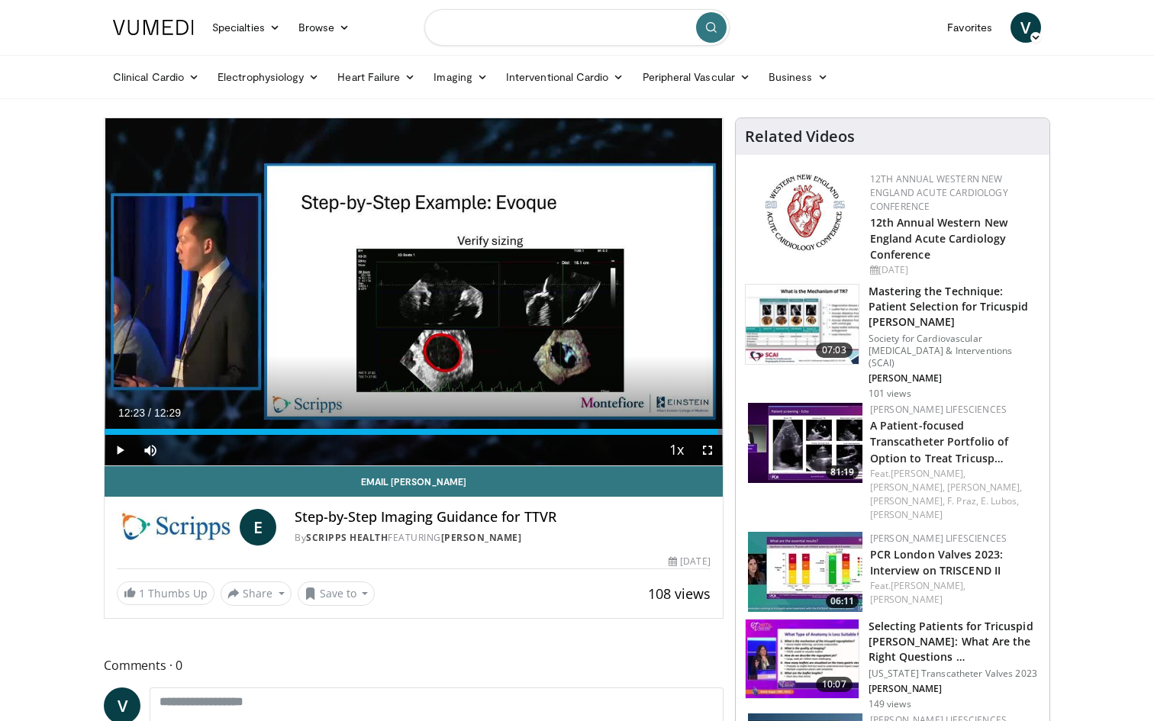
click at [511, 31] on input "Search topics, interventions" at bounding box center [576, 27] width 305 height 37
type input "**********"
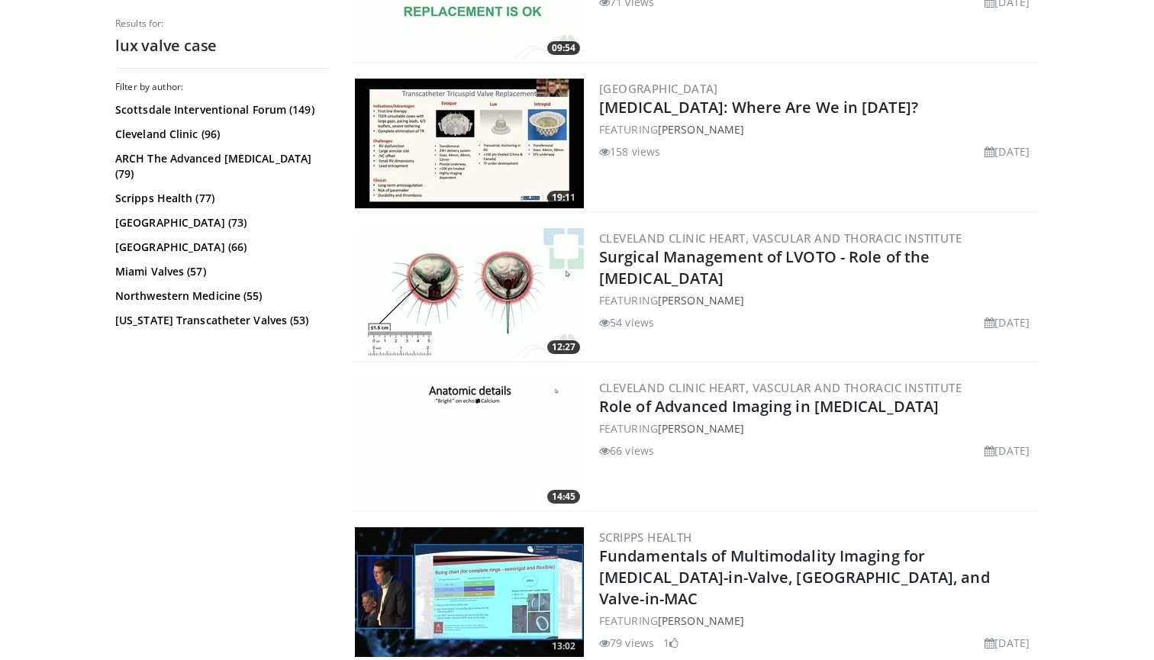
scroll to position [1372, 0]
